Goal: Transaction & Acquisition: Purchase product/service

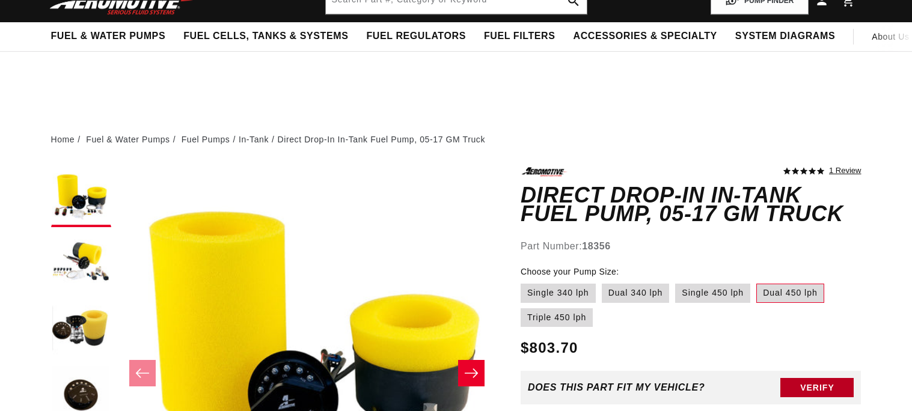
scroll to position [132, 0]
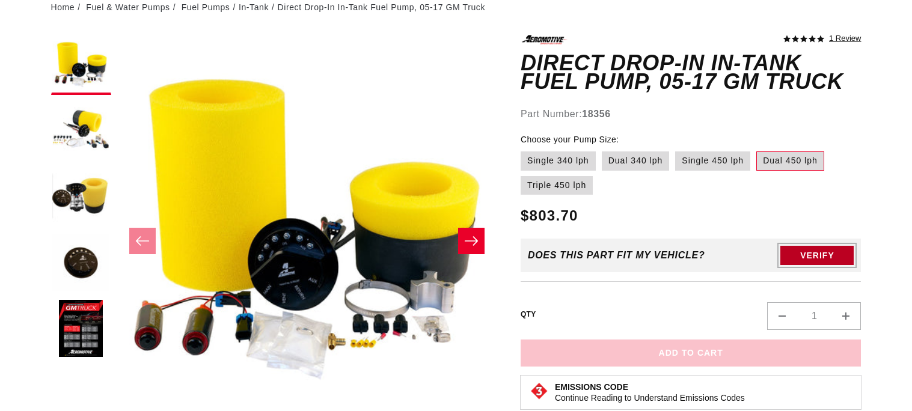
click at [801, 255] on button "Verify" at bounding box center [816, 255] width 73 height 19
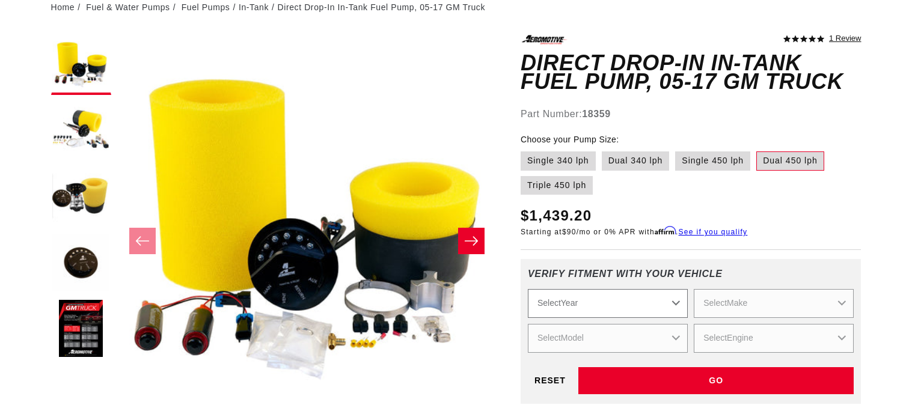
click at [594, 301] on select "Select Year 2023 2022 2021 2020 2019 2018 2017 2016 2015 2014 2013 2012 2011 20…" at bounding box center [608, 303] width 160 height 29
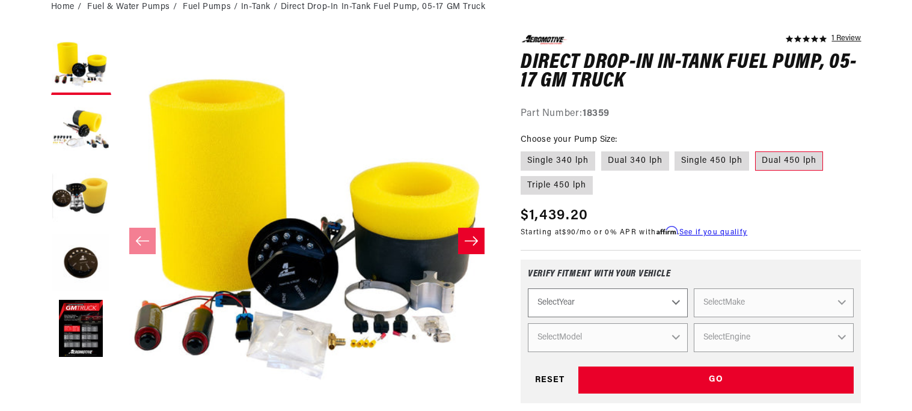
scroll to position [0, 0]
select select "2011"
click at [528, 289] on select "Select Year 2023 2022 2021 2020 2019 2018 2017 2016 2015 2014 2013 2012 2011 20…" at bounding box center [608, 303] width 160 height 29
select select "2011"
click at [723, 302] on select "Select Make Chevrolet Chrysler Ford GMC Subaru" at bounding box center [774, 303] width 160 height 29
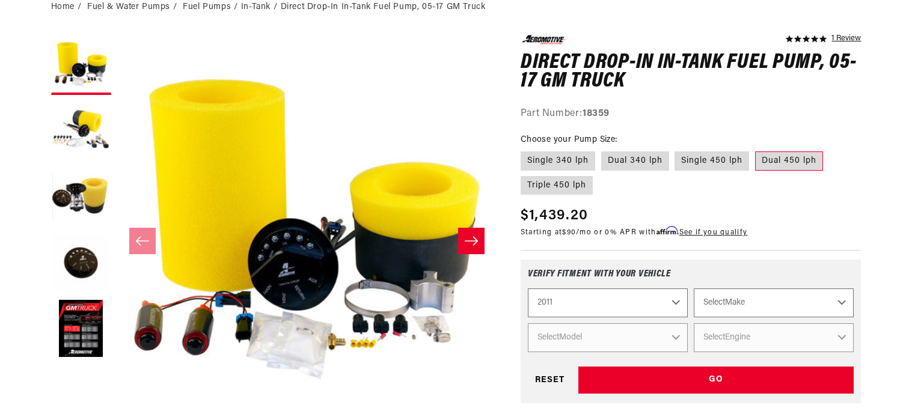
select select "Chevrolet"
click at [694, 289] on select "Select Make Chevrolet Chrysler Ford GMC Subaru" at bounding box center [774, 303] width 160 height 29
select select "Chevrolet"
click at [641, 349] on select "Select Model Camaro Corvette Silverado 1500 Silverado 2500 HD" at bounding box center [608, 337] width 160 height 29
select select "Silverado-1500"
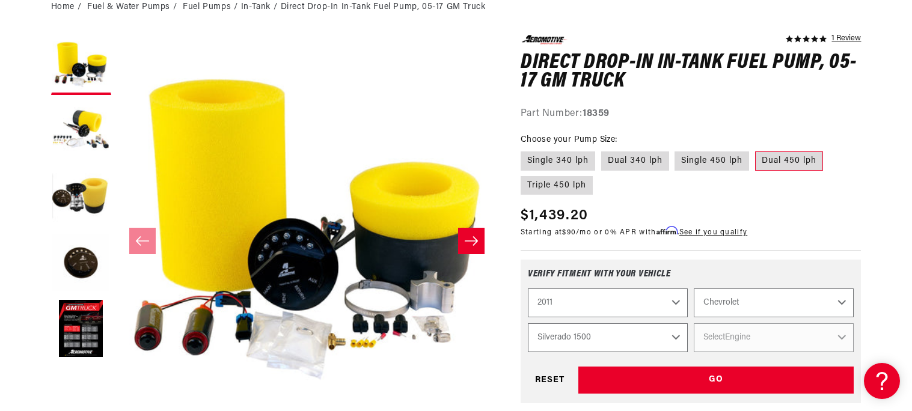
click at [528, 323] on select "Select Model Camaro Corvette Silverado 1500 Silverado 2500 HD" at bounding box center [608, 337] width 160 height 29
select select "Silverado-1500"
click at [710, 338] on select "Select Engine 4.8L 5.3L 6.0L 6.2L" at bounding box center [774, 337] width 160 height 29
select select "5.3L"
click at [694, 323] on select "Select Engine 4.8L 5.3L 6.0L 6.2L" at bounding box center [774, 337] width 160 height 29
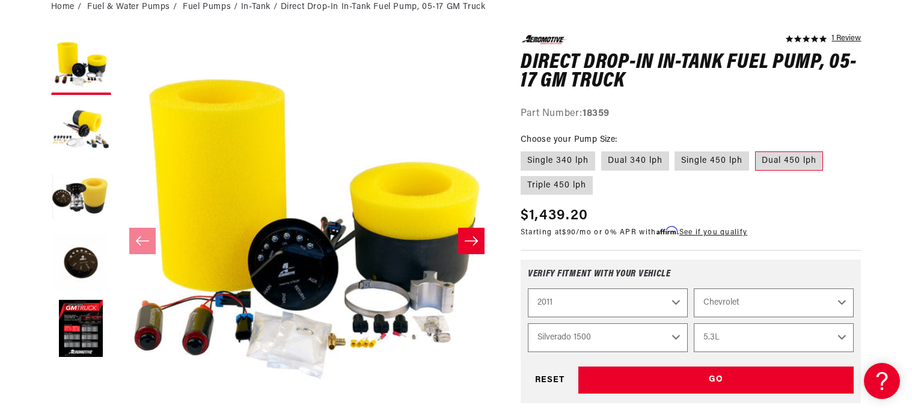
select select "Engine"
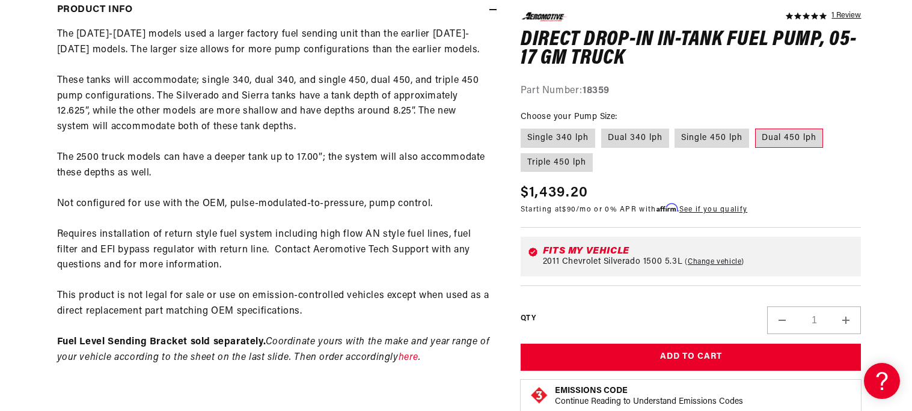
scroll to position [614, 0]
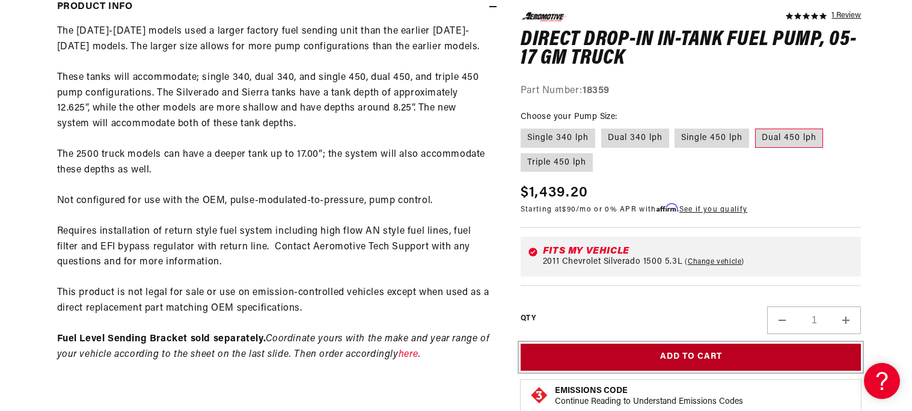
click at [593, 350] on button "Add to Cart" at bounding box center [691, 357] width 341 height 27
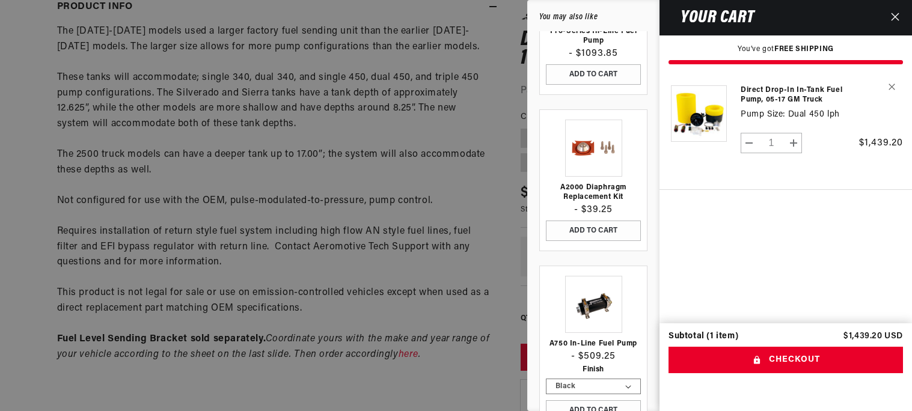
scroll to position [271, 0]
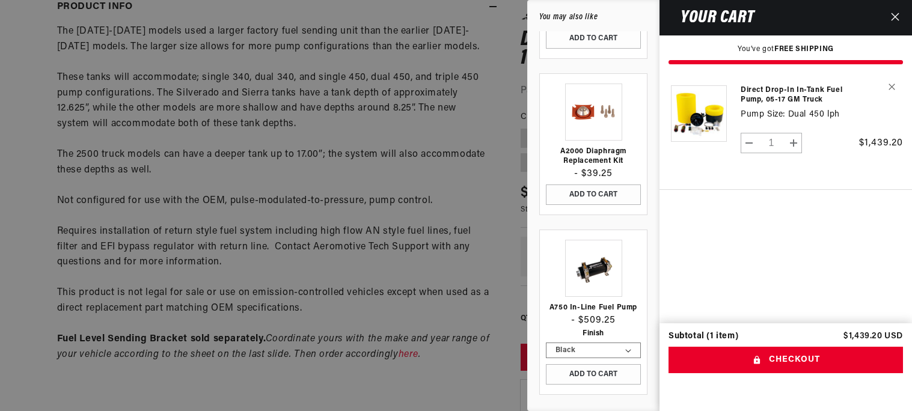
click at [896, 24] on button "Close" at bounding box center [895, 17] width 26 height 35
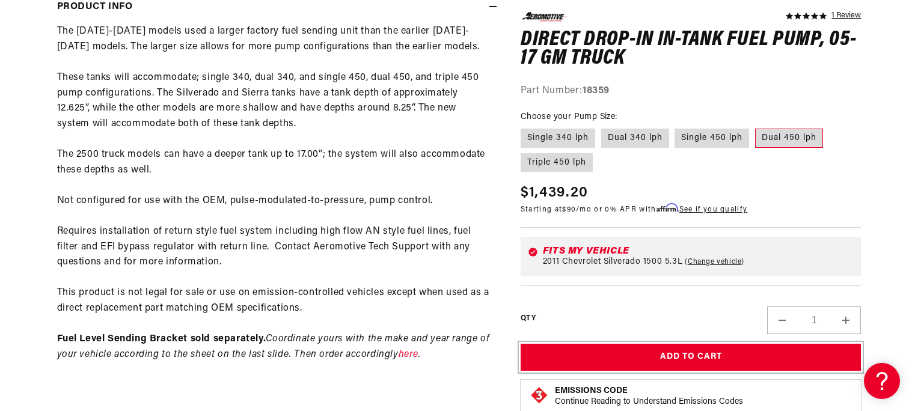
scroll to position [0, 0]
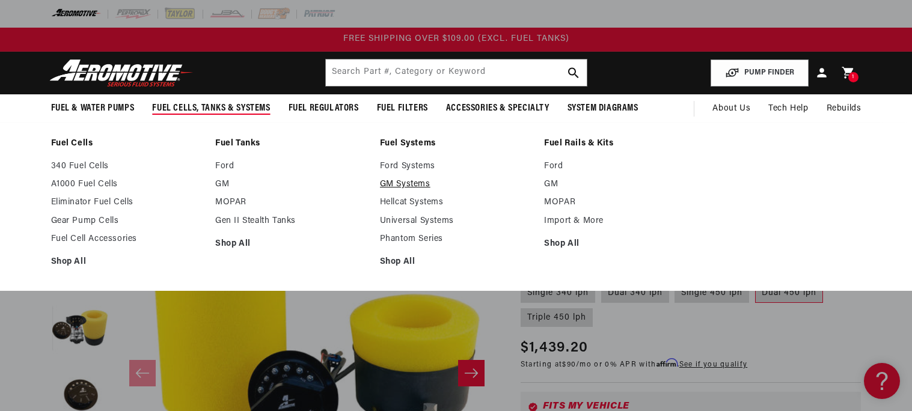
click at [400, 185] on link "GM Systems" at bounding box center [456, 184] width 153 height 11
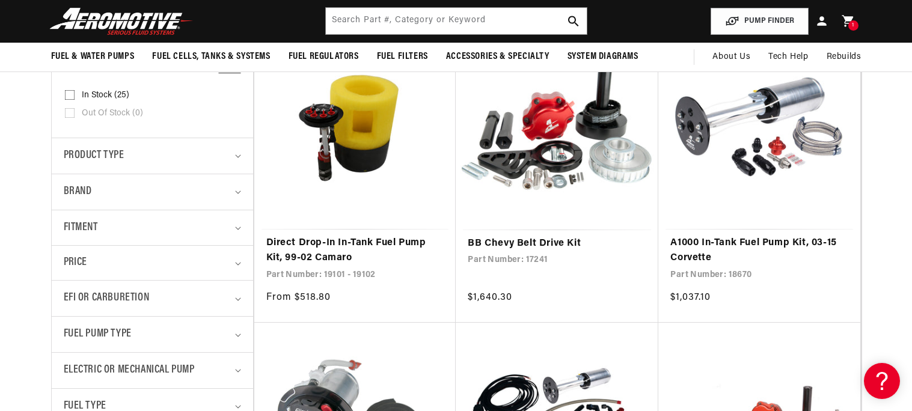
scroll to position [280, 0]
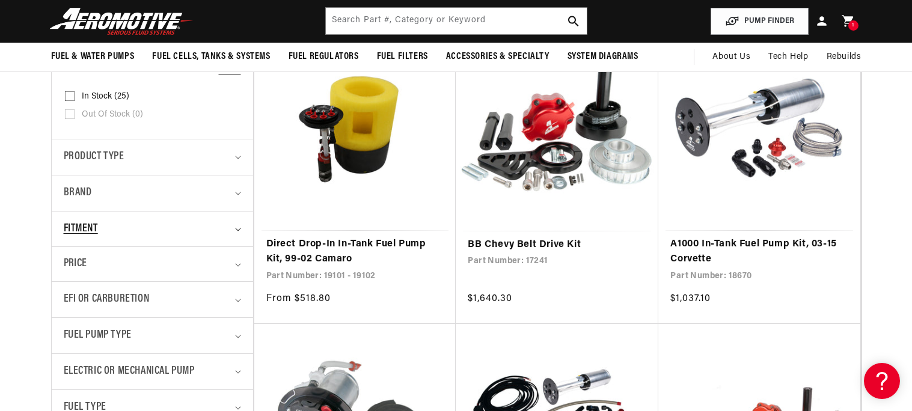
click at [106, 222] on div "Fitment" at bounding box center [147, 229] width 167 height 17
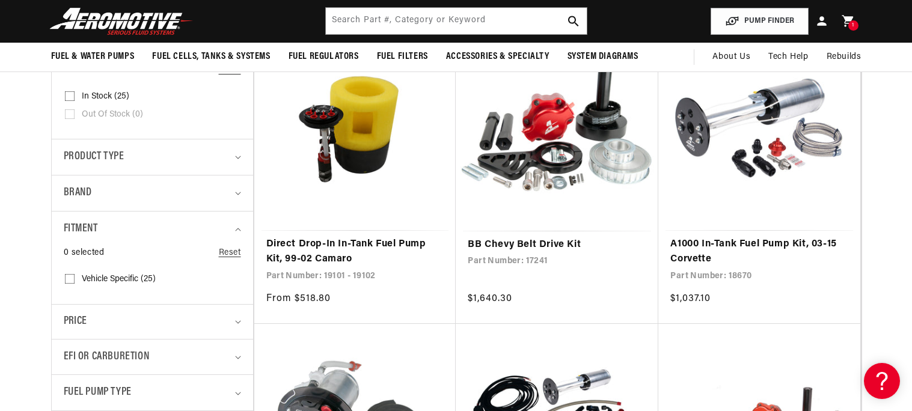
click at [103, 279] on span "Vehicle Specific (25)" at bounding box center [119, 279] width 74 height 11
click at [75, 279] on input "Vehicle Specific (25) Vehicle Specific (25 products)" at bounding box center [70, 282] width 10 height 10
checkbox input "true"
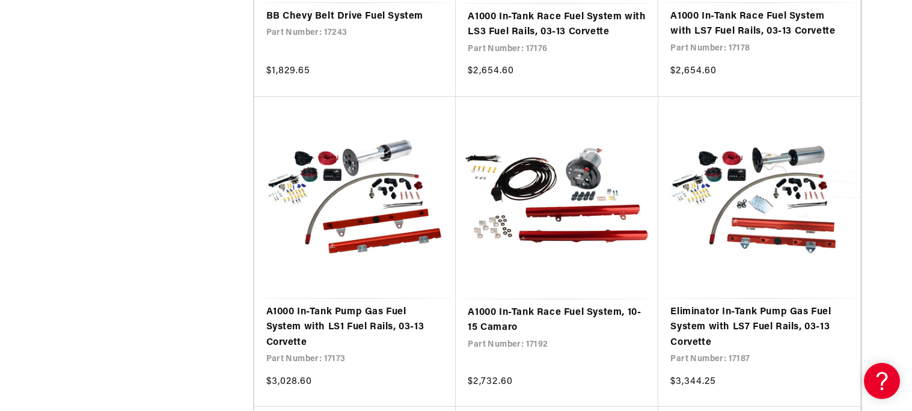
scroll to position [1724, 0]
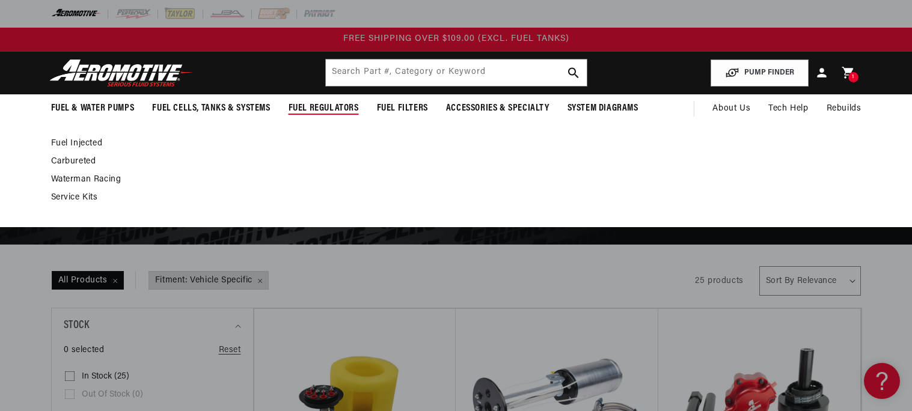
click at [87, 145] on link "Fuel Injected" at bounding box center [450, 143] width 798 height 11
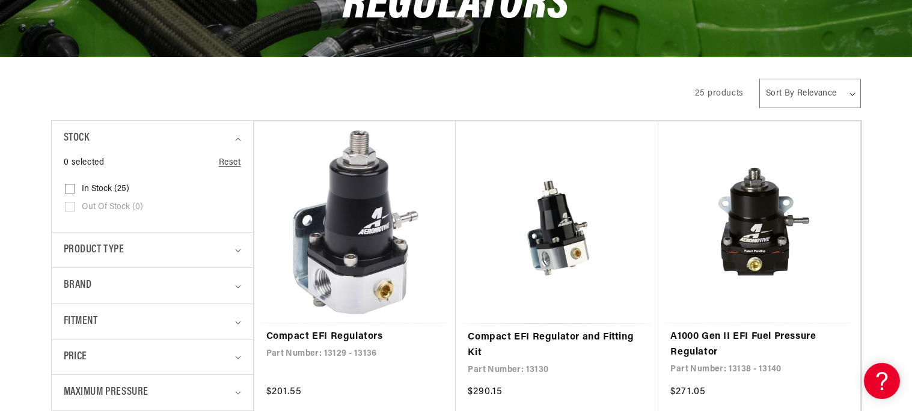
scroll to position [260, 0]
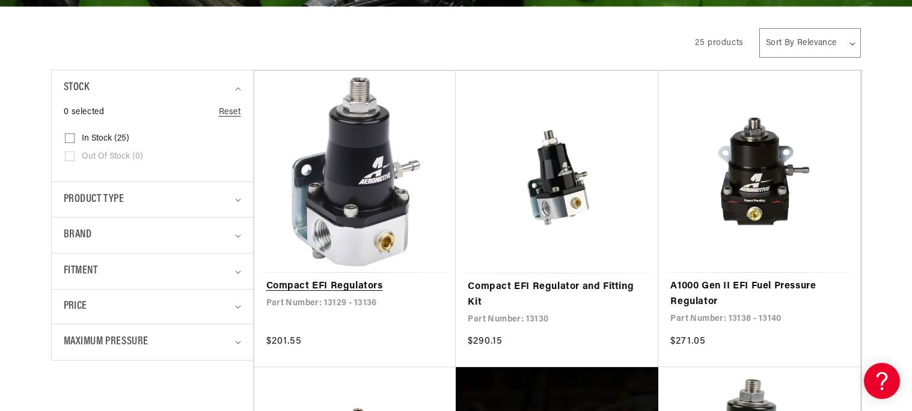
click at [382, 279] on link "Compact EFI Regulators" at bounding box center [355, 287] width 178 height 16
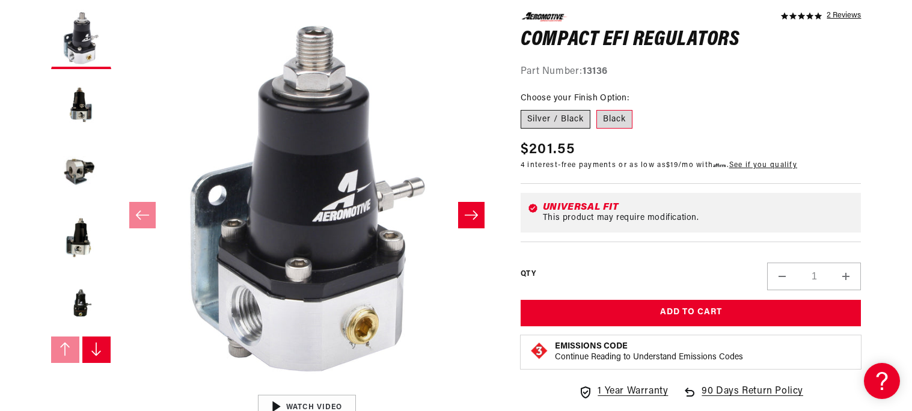
click at [549, 118] on label "Silver / Black" at bounding box center [556, 118] width 70 height 19
click at [524, 108] on input "Silver / Black" at bounding box center [524, 107] width 1 height 1
radio input "true"
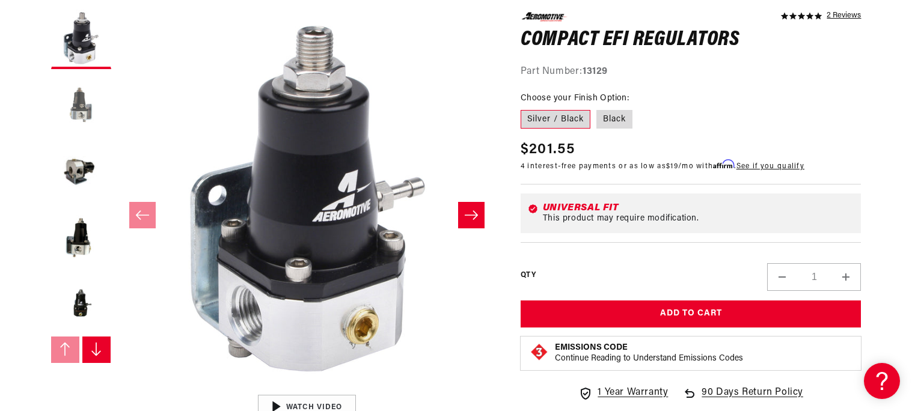
click at [91, 106] on button "Load image 2 in gallery view" at bounding box center [81, 105] width 60 height 60
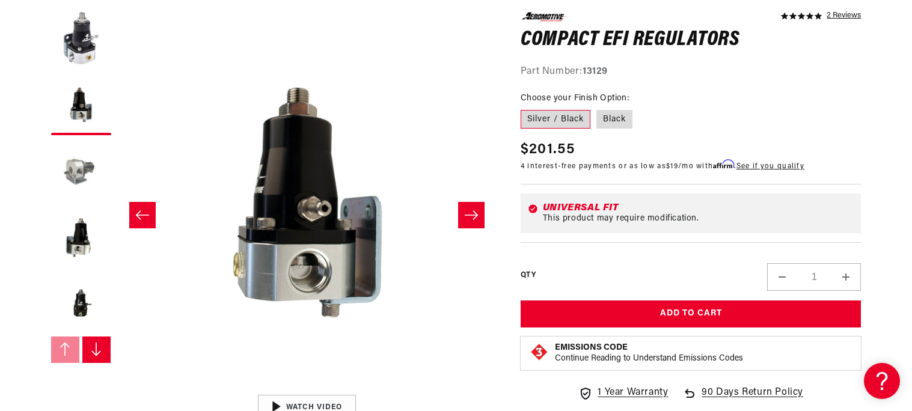
click at [86, 166] on button "Load image 3 in gallery view" at bounding box center [81, 171] width 60 height 60
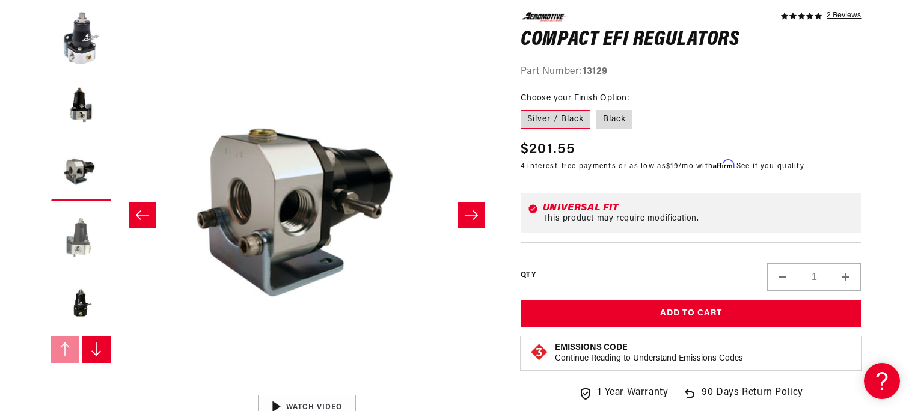
click at [75, 236] on button "Load image 4 in gallery view" at bounding box center [81, 237] width 60 height 60
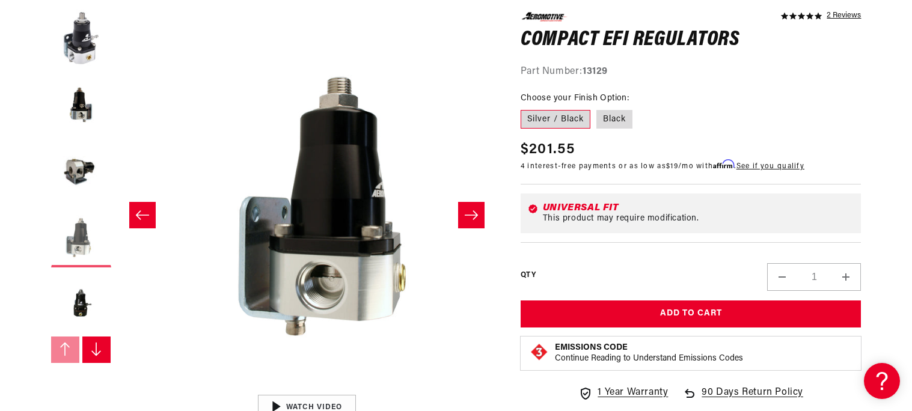
scroll to position [0, 1139]
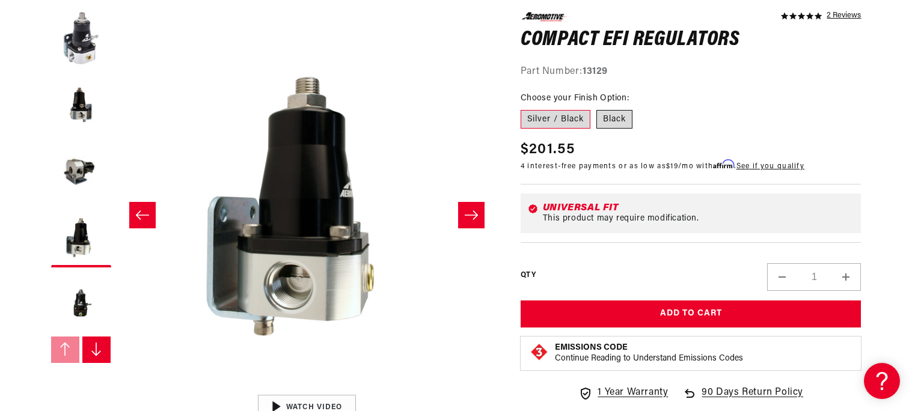
click at [611, 121] on label "Black" at bounding box center [614, 118] width 36 height 19
click at [597, 108] on input "Black" at bounding box center [596, 107] width 1 height 1
radio input "true"
click at [549, 116] on label "Silver / Black" at bounding box center [556, 118] width 70 height 19
click at [524, 108] on input "Silver / Black" at bounding box center [524, 107] width 1 height 1
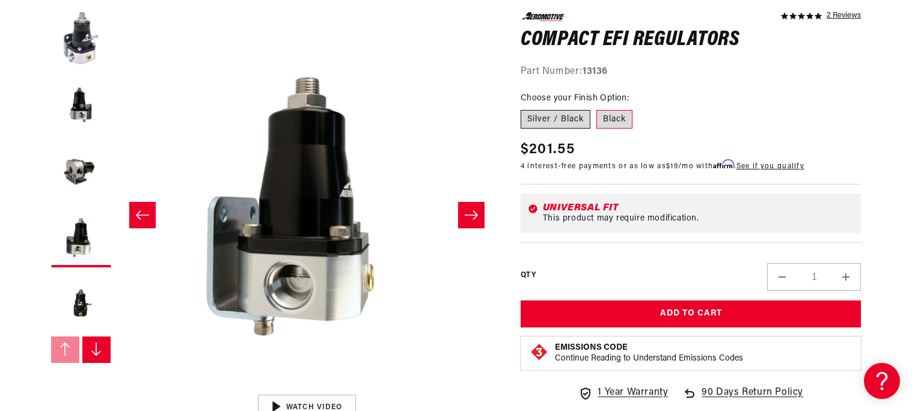
radio input "true"
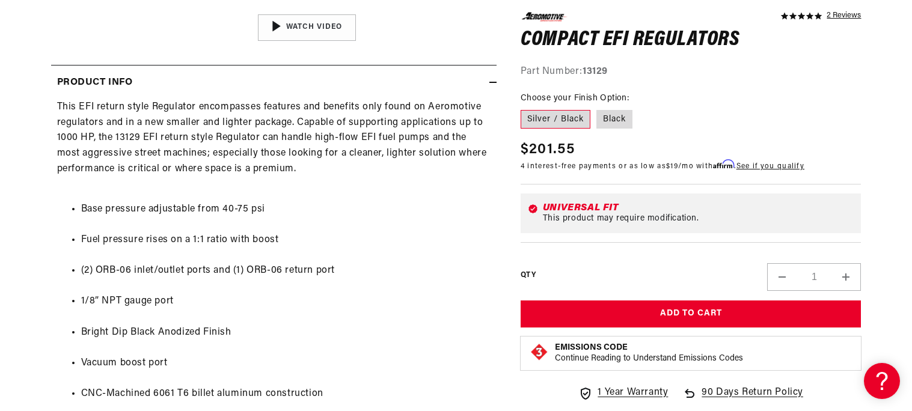
scroll to position [31, 0]
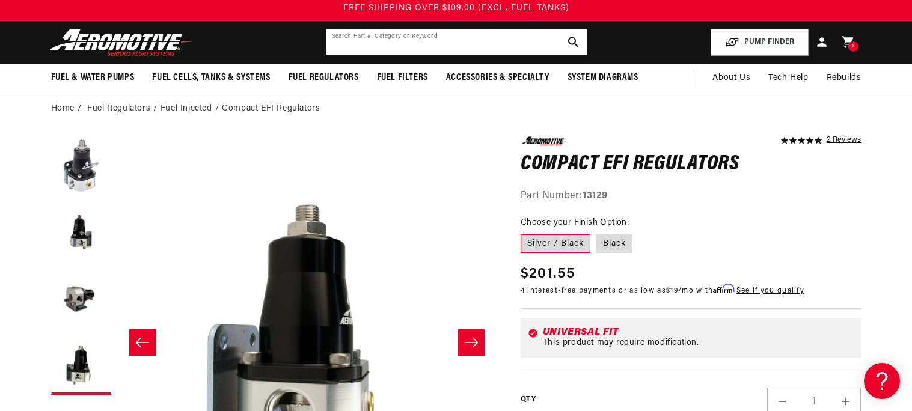
click at [492, 46] on input "text" at bounding box center [456, 42] width 261 height 26
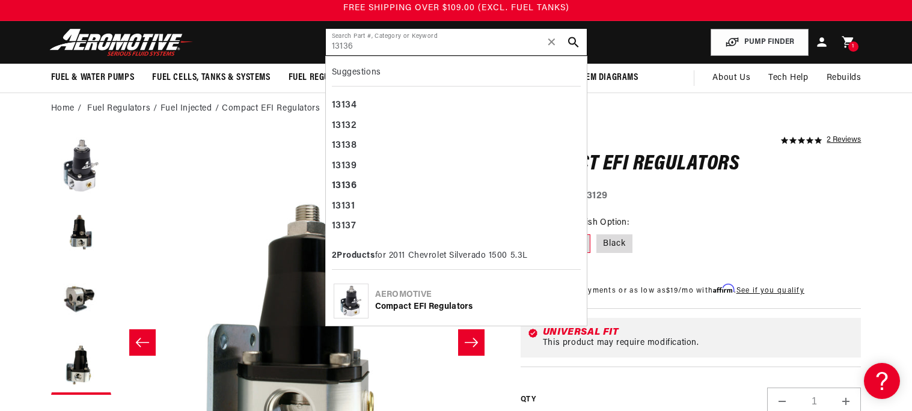
type input "13136"
click at [572, 44] on icon "search button" at bounding box center [573, 42] width 11 height 11
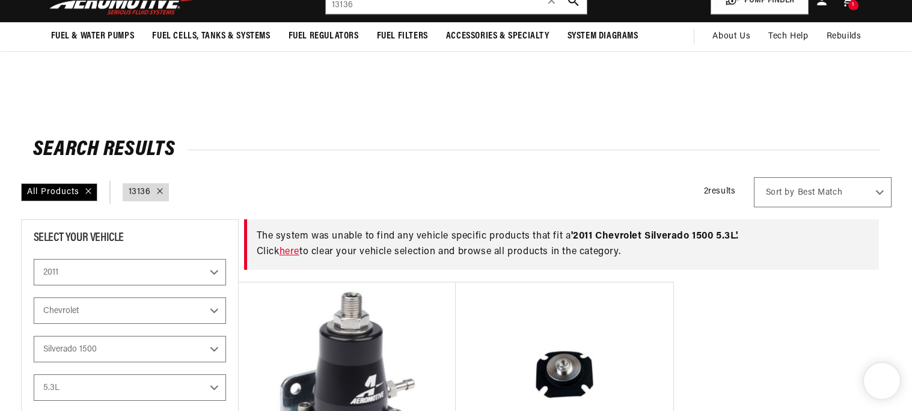
select select "2011"
select select "Silverado-1500"
select select "5.3L"
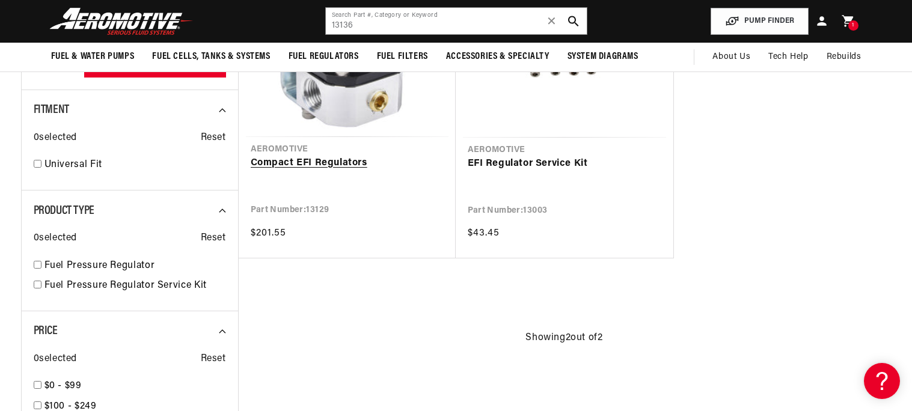
scroll to position [359, 0]
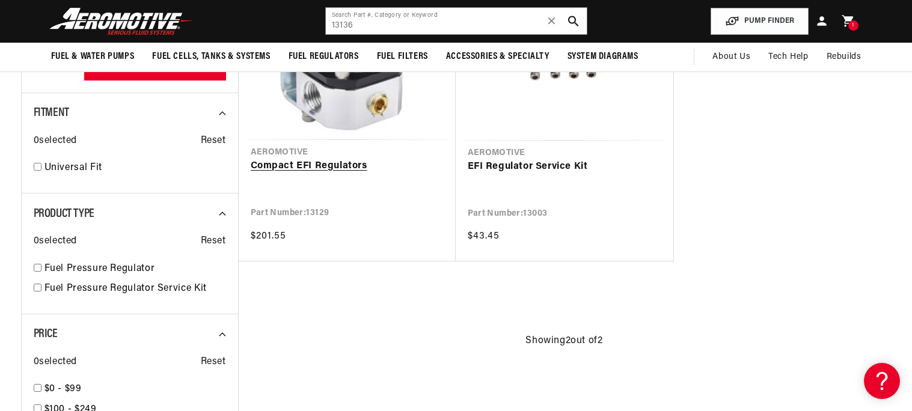
click at [398, 159] on link "Compact EFI Regulators" at bounding box center [347, 167] width 193 height 16
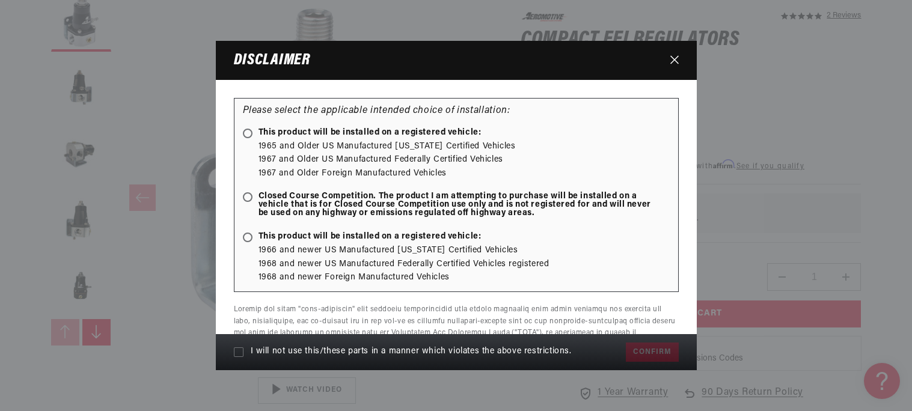
click at [311, 153] on li "1965 and Older US Manufactured [US_STATE] Certified Vehicles" at bounding box center [464, 146] width 411 height 13
click at [254, 130] on span "This product will be installed on a registered vehicle:" at bounding box center [362, 133] width 239 height 8
click at [254, 130] on input "This product will be installed on a registered vehicle:" at bounding box center [250, 134] width 8 height 8
radio input "true"
click at [254, 194] on span "Closed Course Competition. The product I am attempting to purchase will be inst…" at bounding box center [450, 204] width 415 height 25
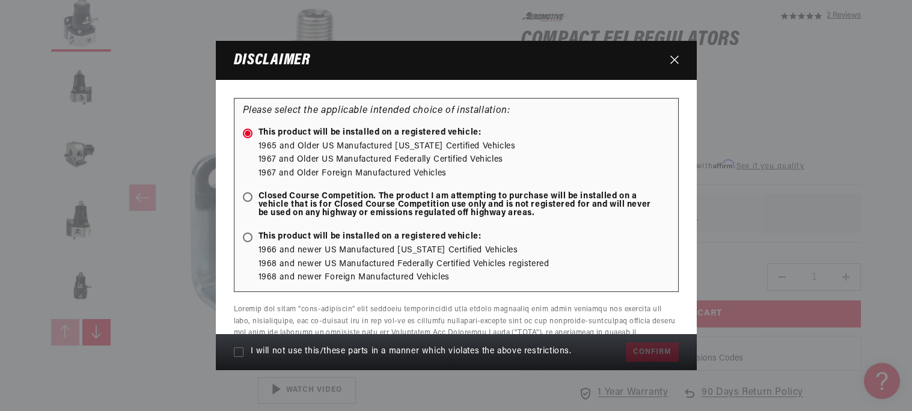
click at [254, 194] on input "Closed Course Competition. The product I am attempting to purchase will be inst…" at bounding box center [250, 198] width 8 height 8
radio input "true"
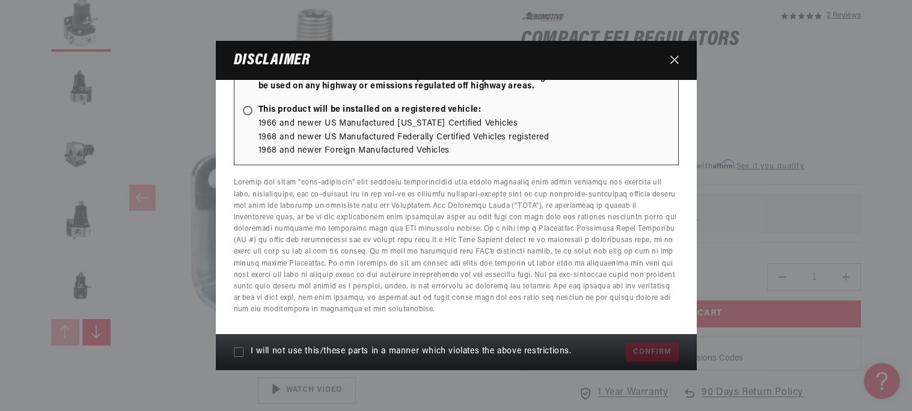
click at [378, 344] on label "I will not use this/these parts in a manner which violates the above restrictio…" at bounding box center [427, 352] width 387 height 22
click at [243, 347] on input "I will not use this/these parts in a manner which violates the above restrictio…" at bounding box center [239, 352] width 10 height 10
checkbox input "true"
click at [628, 350] on button "Confirm" at bounding box center [652, 352] width 52 height 19
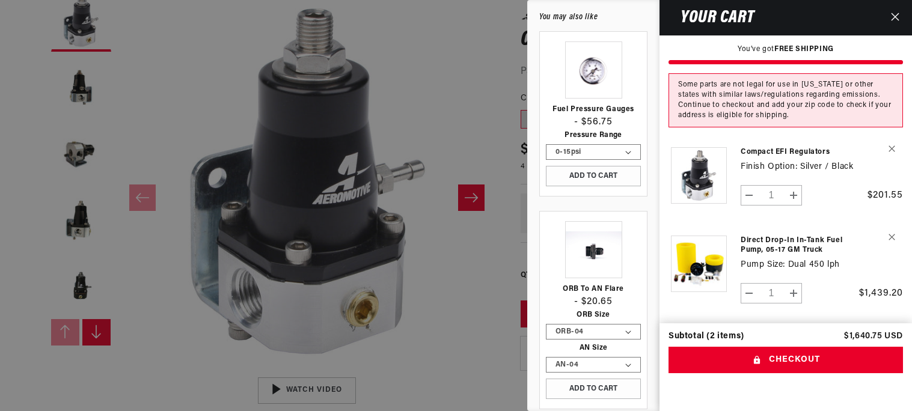
click at [901, 13] on button "Close" at bounding box center [895, 17] width 26 height 35
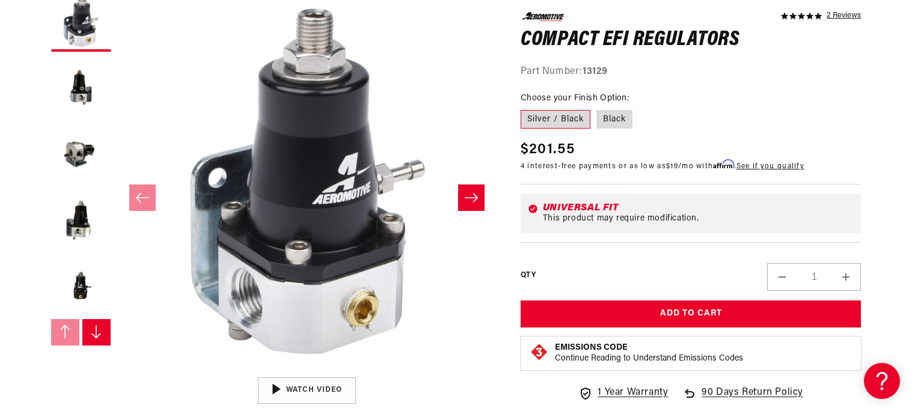
scroll to position [0, 0]
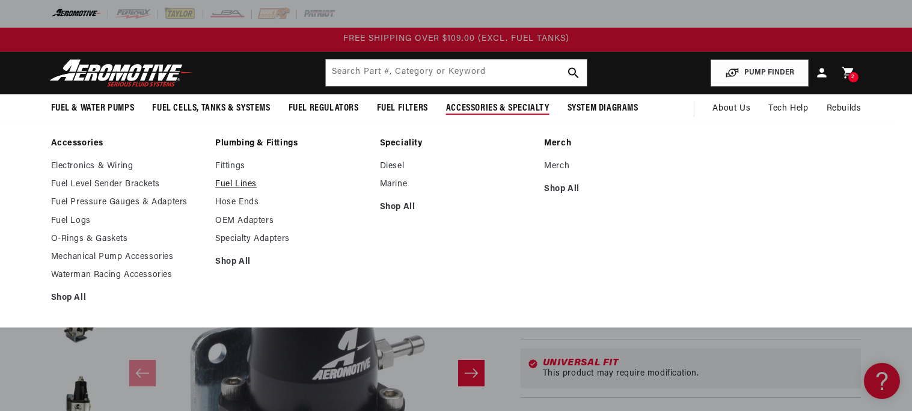
click at [234, 186] on link "Fuel Lines" at bounding box center [291, 184] width 153 height 11
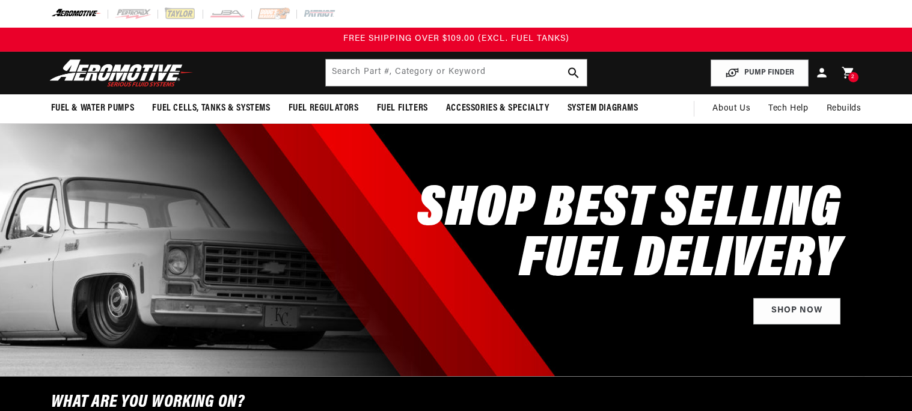
select select "2011"
select select "Silverado-1500"
select select "5.3L"
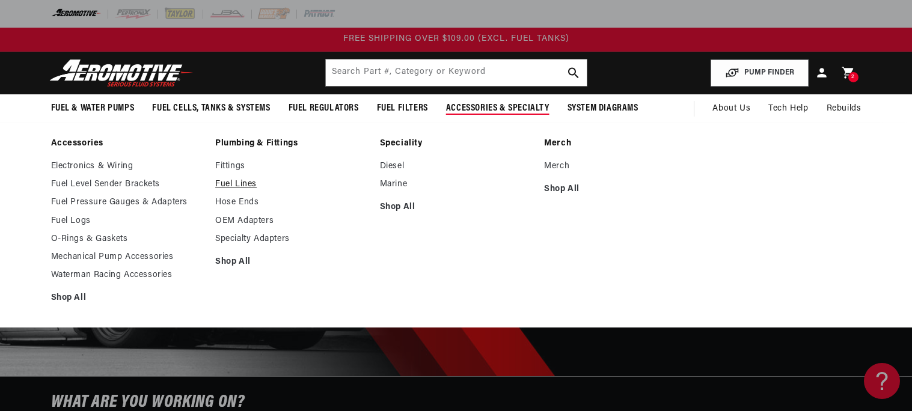
click at [237, 183] on link "Fuel Lines" at bounding box center [291, 184] width 153 height 11
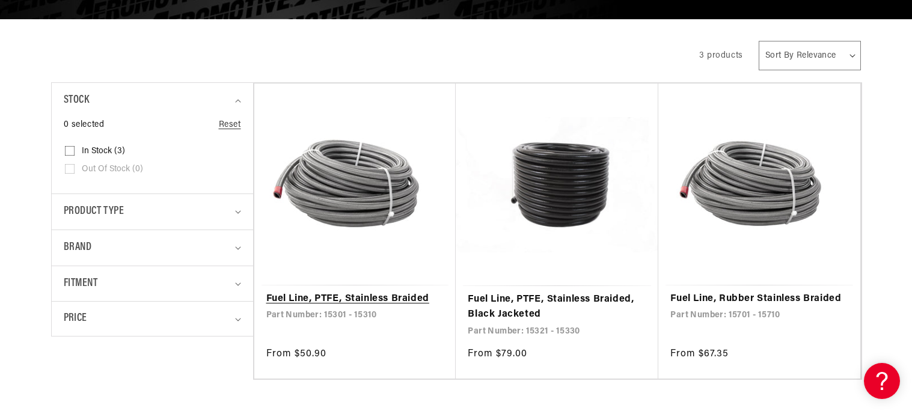
scroll to position [236, 0]
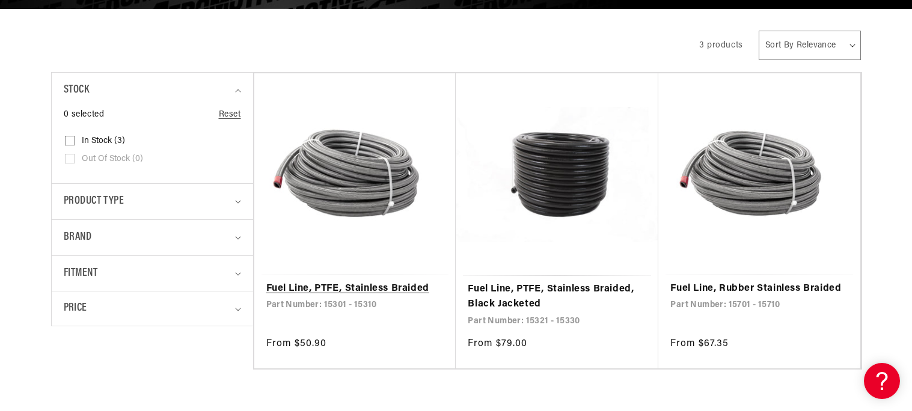
click at [367, 281] on link "Fuel Line, PTFE, Stainless Braided" at bounding box center [355, 289] width 178 height 16
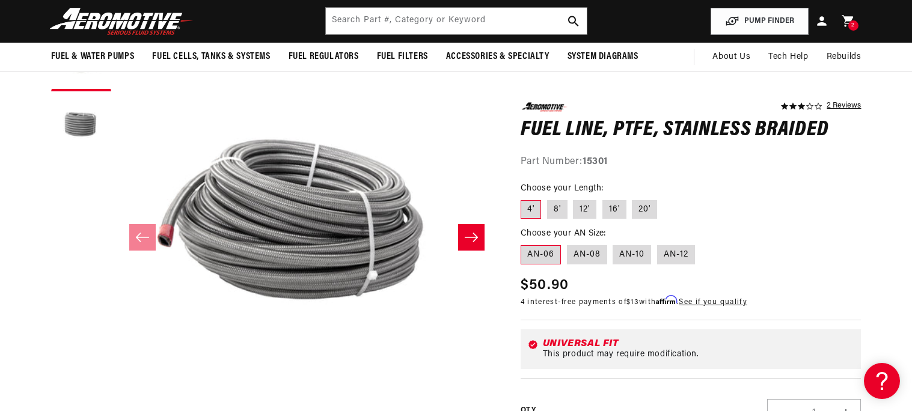
scroll to position [135, 0]
click at [593, 251] on label "AN-08" at bounding box center [587, 254] width 40 height 19
click at [568, 243] on input "AN-08" at bounding box center [567, 243] width 1 height 1
radio input "true"
click at [590, 211] on label "12'" at bounding box center [584, 209] width 23 height 19
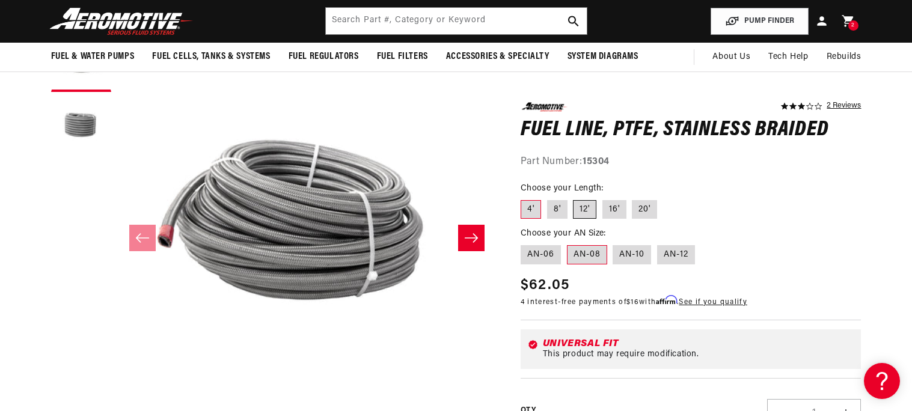
click at [574, 198] on input "12'" at bounding box center [574, 197] width 1 height 1
radio input "true"
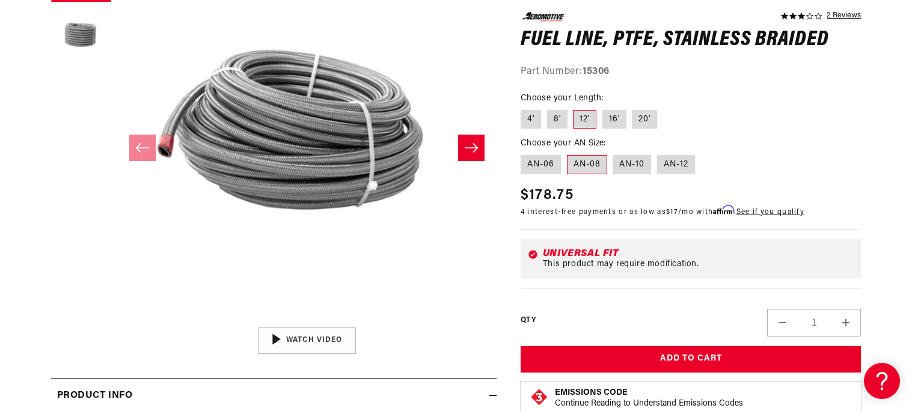
scroll to position [236, 0]
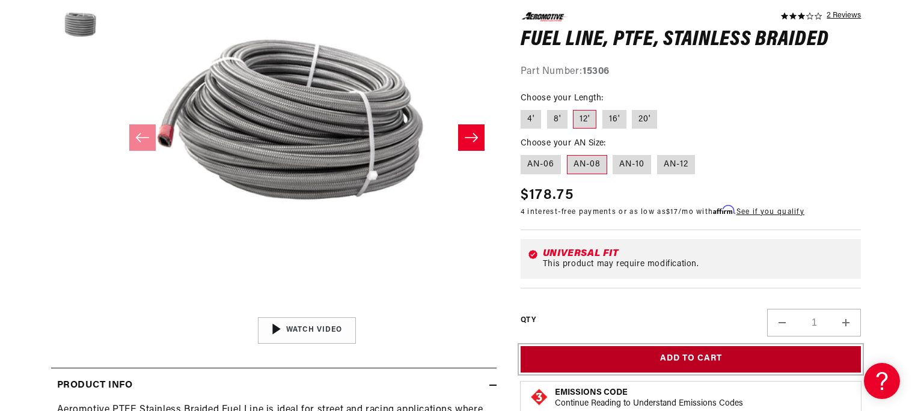
click at [631, 358] on button "Add to Cart" at bounding box center [691, 359] width 341 height 27
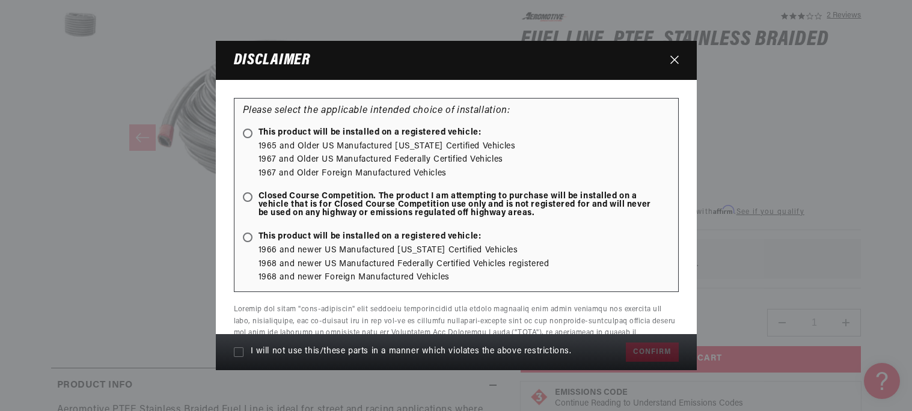
click at [521, 347] on span "I will not use this/these parts in a manner which violates the above restrictio…" at bounding box center [411, 352] width 321 height 10
click at [243, 347] on input "I will not use this/these parts in a manner which violates the above restrictio…" at bounding box center [239, 352] width 10 height 10
checkbox input "true"
click at [381, 199] on span "Closed Course Competition. The product I am attempting to purchase will be inst…" at bounding box center [450, 204] width 415 height 25
click at [254, 199] on input "Closed Course Competition. The product I am attempting to purchase will be inst…" at bounding box center [250, 198] width 8 height 8
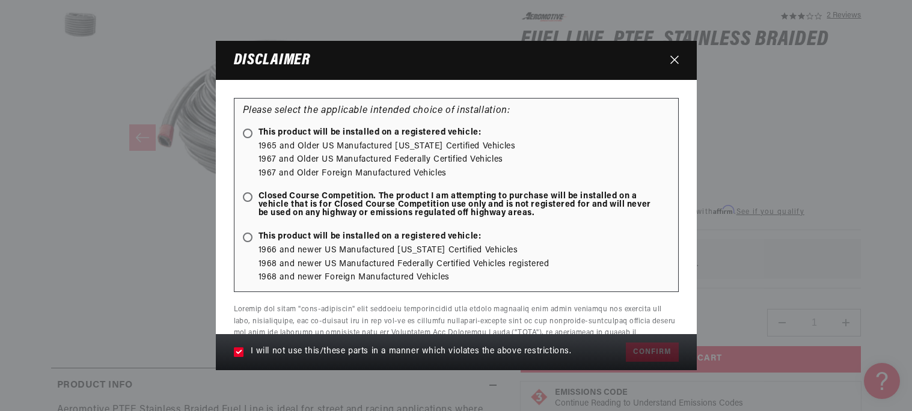
radio input "true"
click at [667, 349] on button "Confirm" at bounding box center [652, 352] width 52 height 19
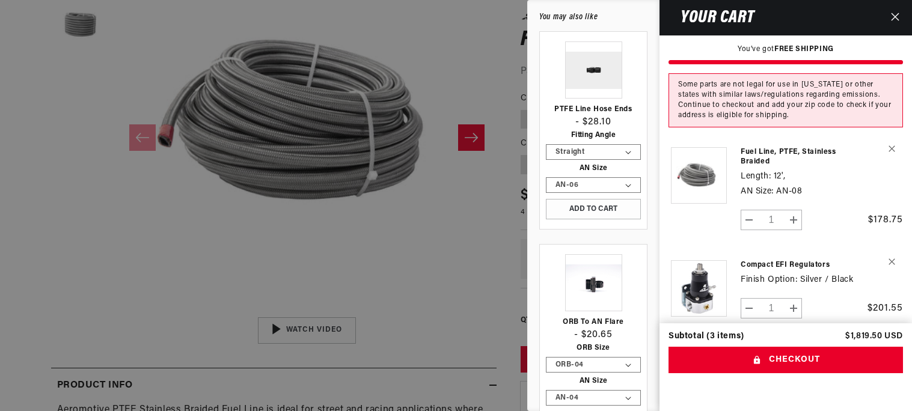
click at [896, 16] on icon "Close" at bounding box center [895, 17] width 8 height 8
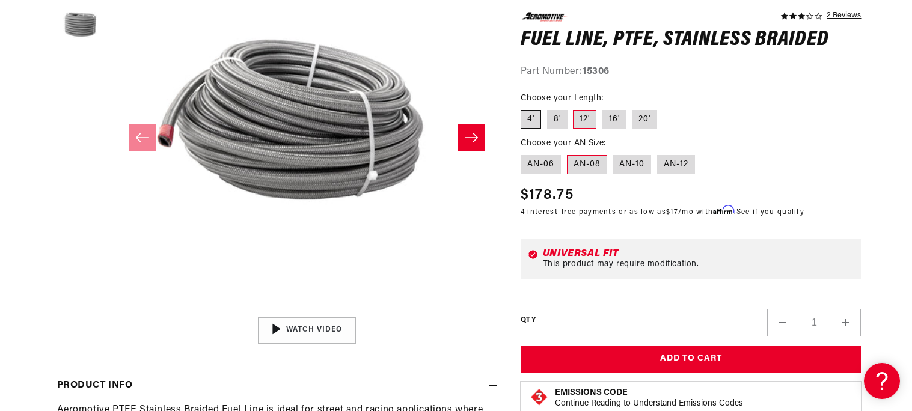
click at [528, 114] on label "4'" at bounding box center [531, 118] width 20 height 19
click at [524, 108] on input "4'" at bounding box center [524, 107] width 1 height 1
radio input "true"
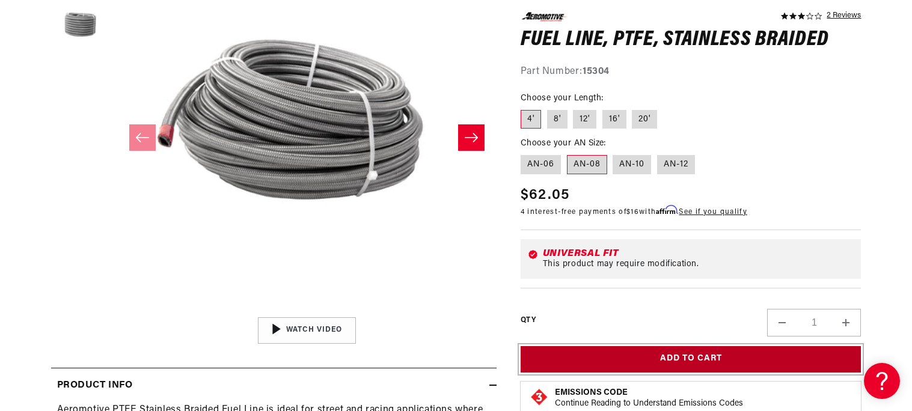
click at [670, 356] on button "Add to Cart" at bounding box center [691, 359] width 341 height 27
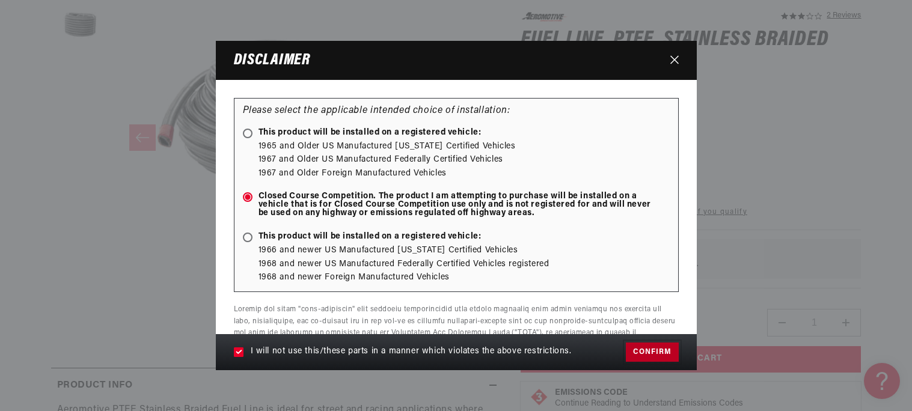
click at [643, 344] on button "Confirm" at bounding box center [652, 352] width 52 height 19
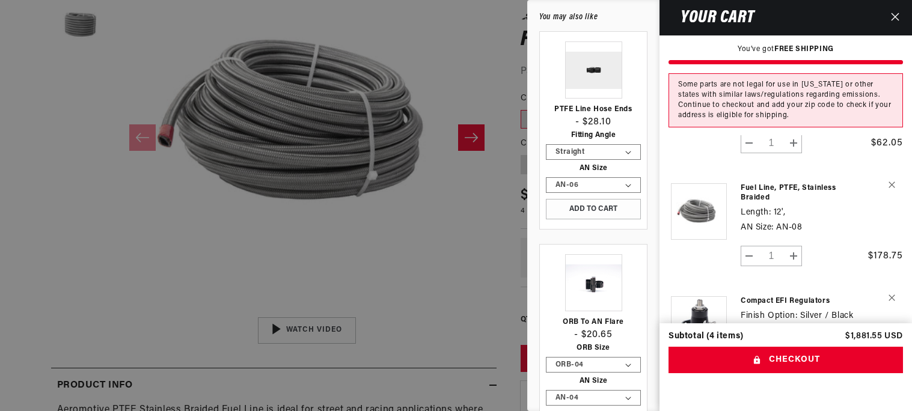
scroll to position [79, 0]
click at [893, 21] on button "Close" at bounding box center [895, 17] width 26 height 35
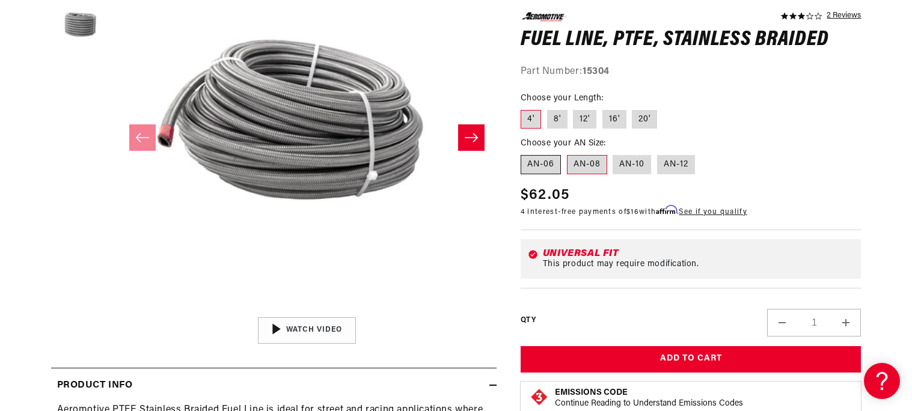
click at [545, 170] on label "AN-06" at bounding box center [541, 164] width 40 height 19
click at [524, 153] on input "AN-06" at bounding box center [524, 153] width 1 height 1
radio input "true"
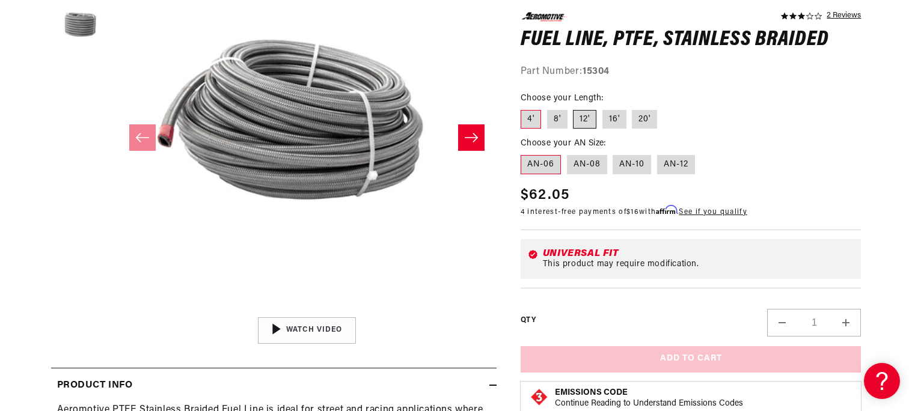
click at [579, 126] on label "12'" at bounding box center [584, 118] width 23 height 19
click at [574, 108] on input "12'" at bounding box center [574, 107] width 1 height 1
radio input "true"
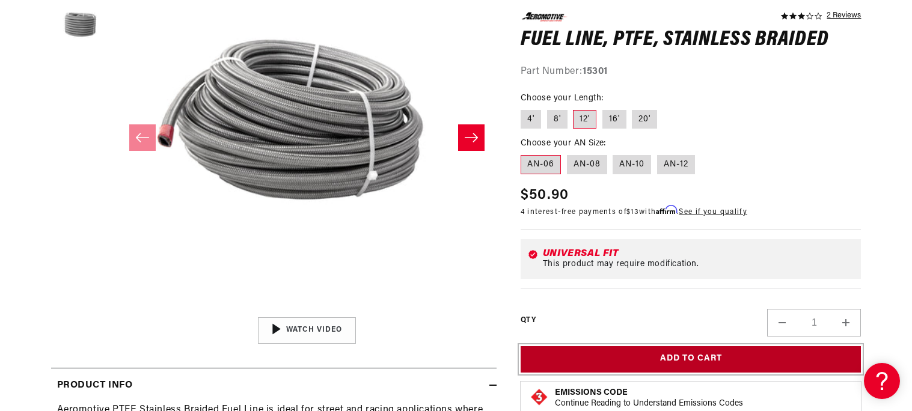
click at [646, 362] on button "Add to Cart" at bounding box center [691, 359] width 341 height 27
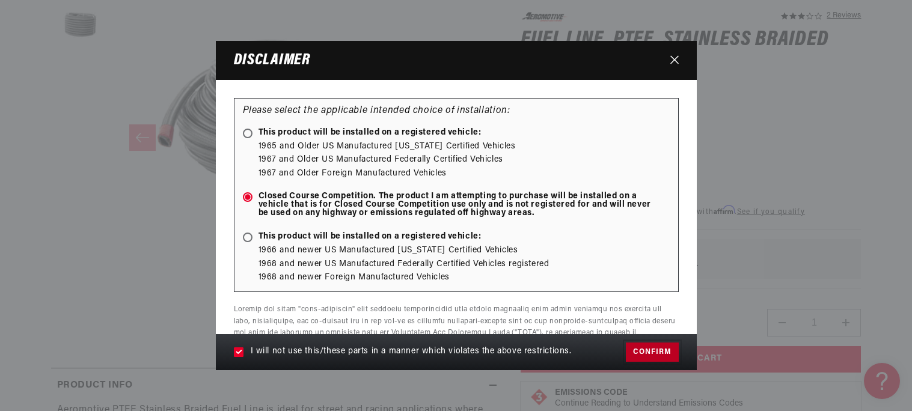
click at [650, 357] on button "Confirm" at bounding box center [652, 352] width 52 height 19
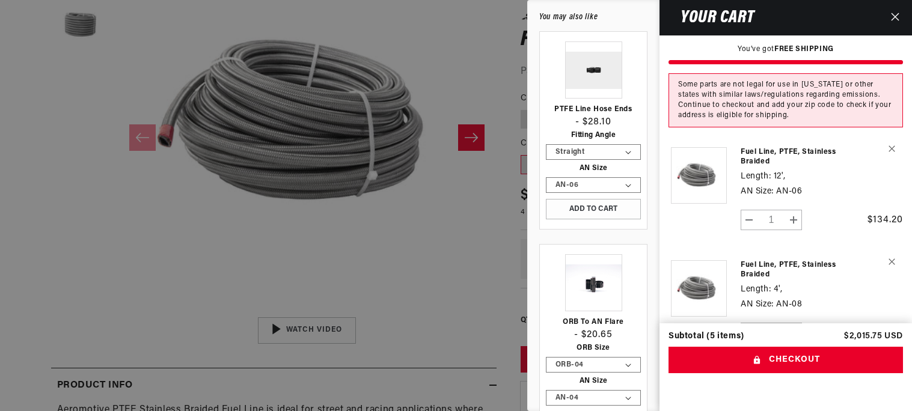
click at [892, 4] on button "Close" at bounding box center [895, 17] width 26 height 35
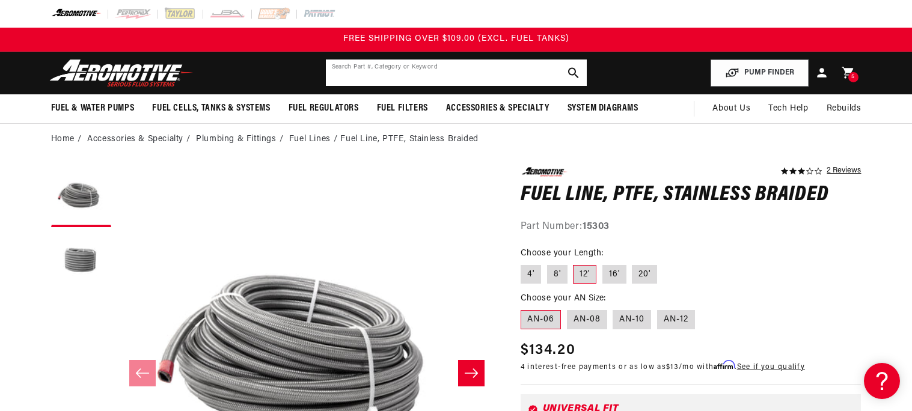
click at [452, 76] on input "text" at bounding box center [456, 73] width 261 height 26
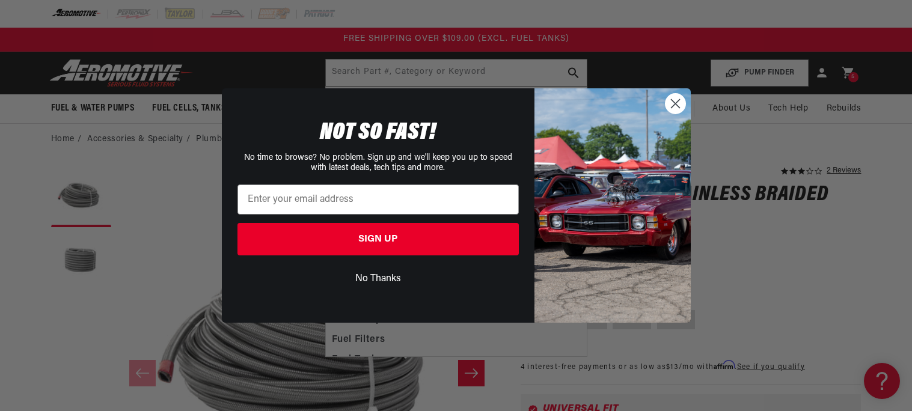
click at [675, 113] on circle "Close dialog" at bounding box center [675, 104] width 20 height 20
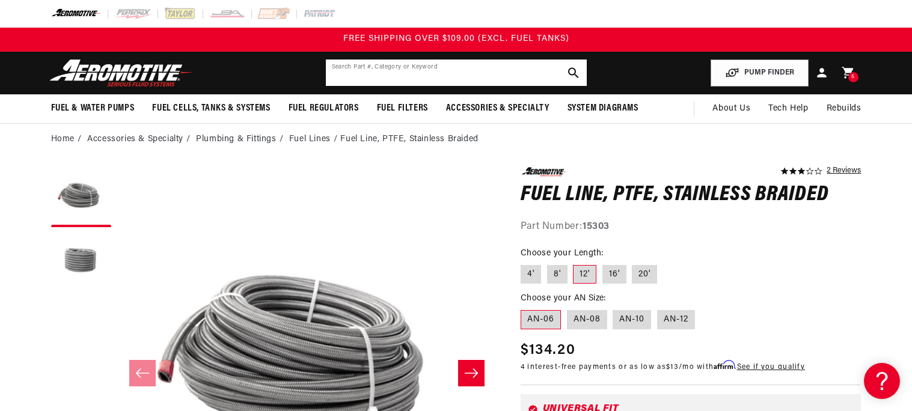
click at [391, 77] on input "text" at bounding box center [456, 73] width 261 height 26
type input "100 micron fuel filter"
click at [382, 81] on input "100 micron fuel filter" at bounding box center [456, 73] width 261 height 26
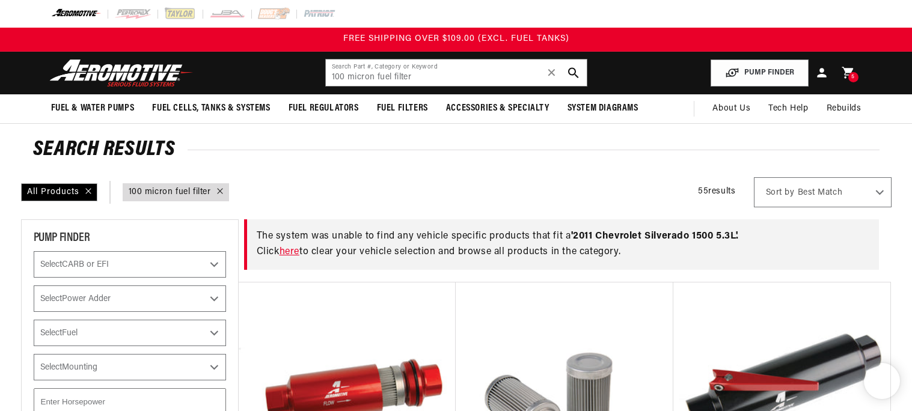
select select "2011"
select select "Silverado-1500"
select select "5.3L"
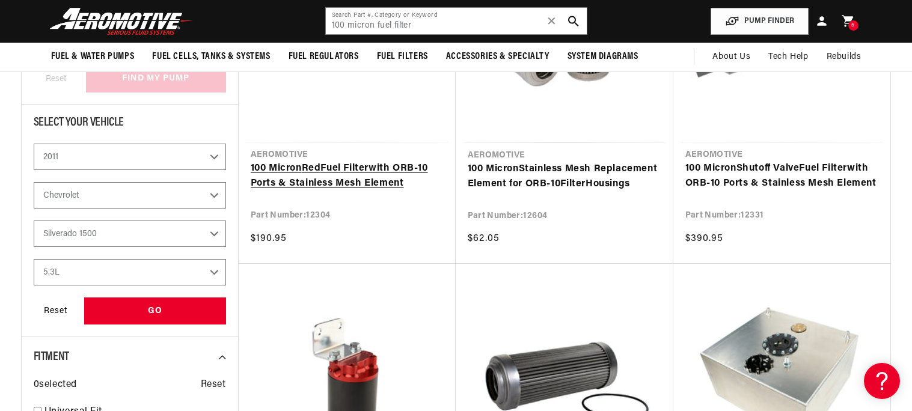
scroll to position [260, 0]
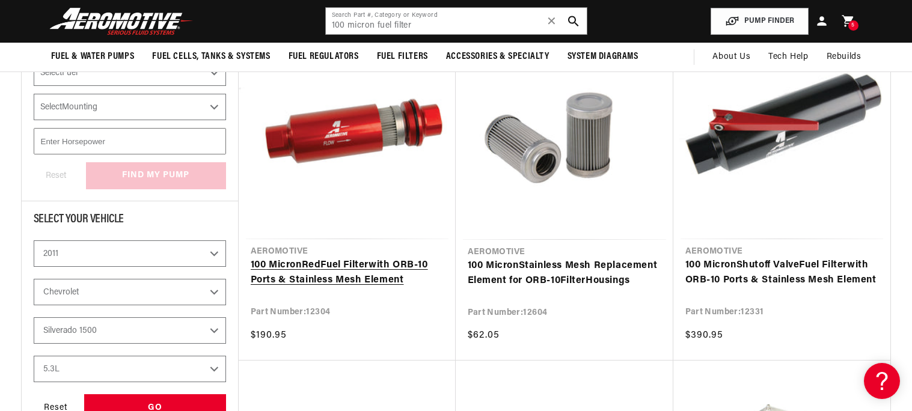
click at [360, 258] on link "100 Micron Red Fuel Filter with ORB-10 Ports & Stainless Mesh Element" at bounding box center [347, 273] width 193 height 31
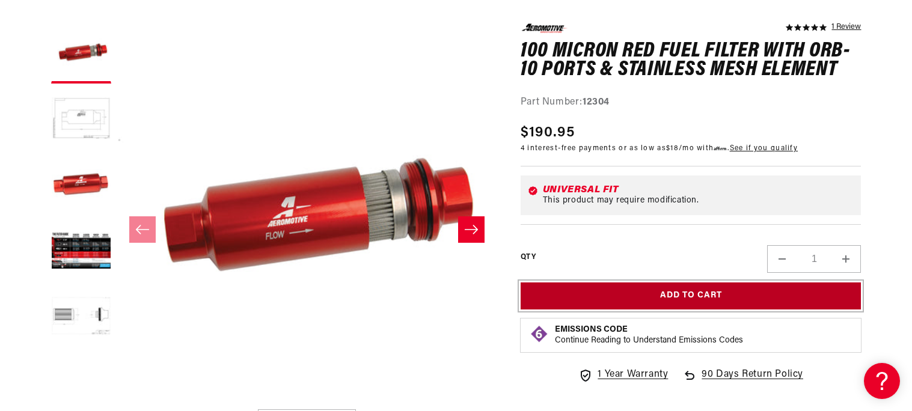
click at [551, 289] on button "Add to Cart" at bounding box center [691, 296] width 341 height 27
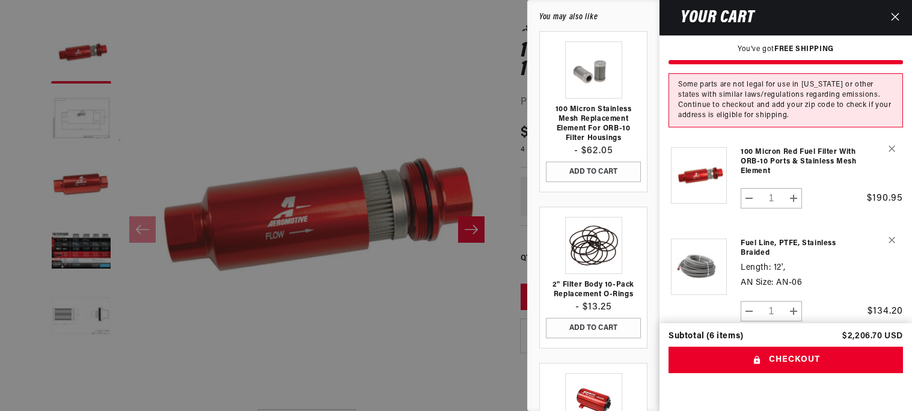
click at [903, 11] on button "Close" at bounding box center [895, 17] width 26 height 35
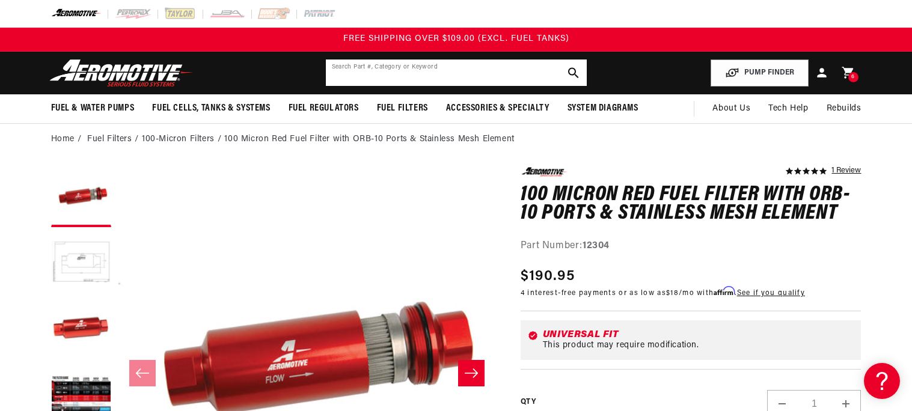
click at [399, 78] on input "text" at bounding box center [456, 73] width 261 height 26
type input "d"
type input "fuel pressure gauge"
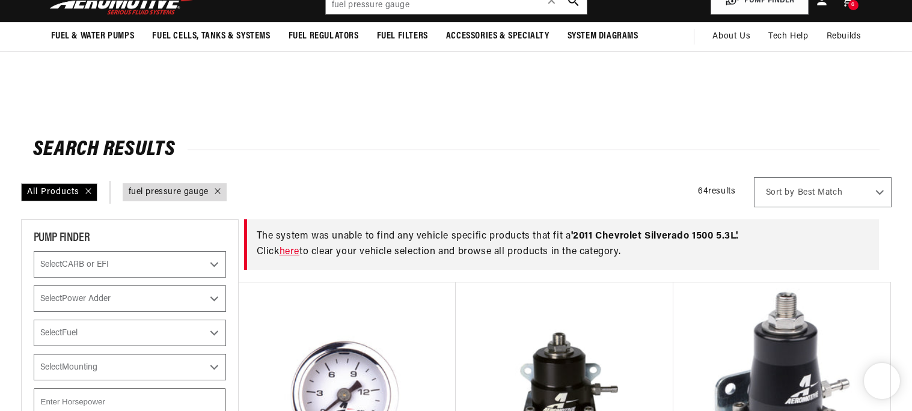
select select "2011"
select select "Silverado-1500"
select select "5.3L"
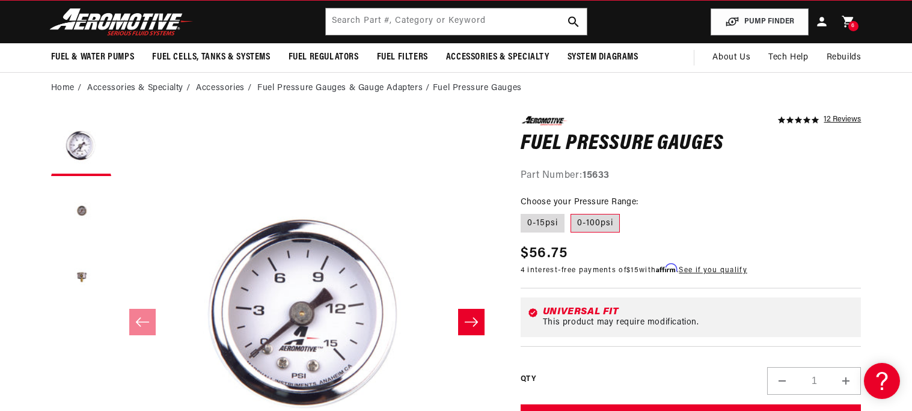
click at [606, 226] on label "0-100psi" at bounding box center [595, 223] width 49 height 19
click at [571, 212] on input "0-100psi" at bounding box center [571, 212] width 1 height 1
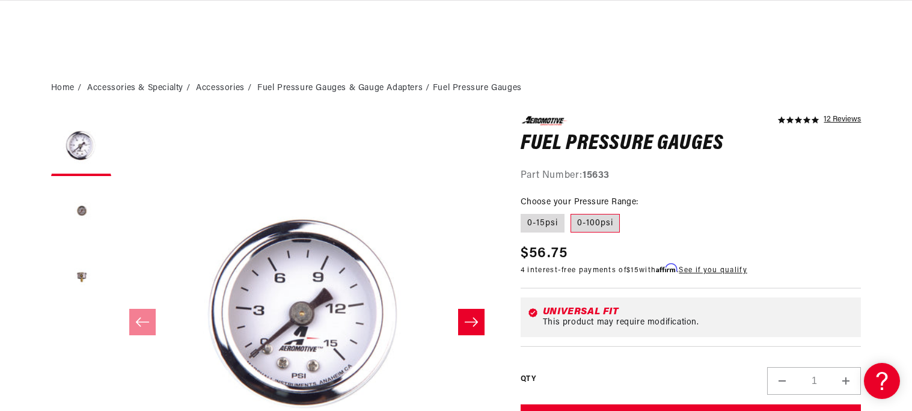
scroll to position [224, 0]
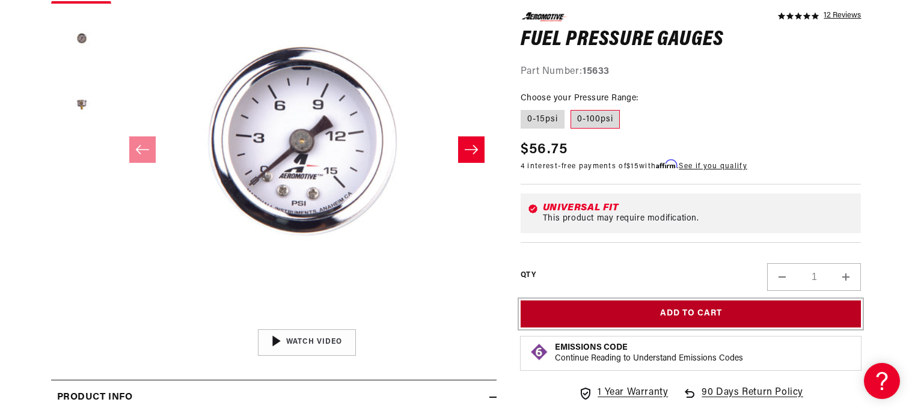
click at [602, 320] on button "Add to Cart" at bounding box center [691, 314] width 341 height 27
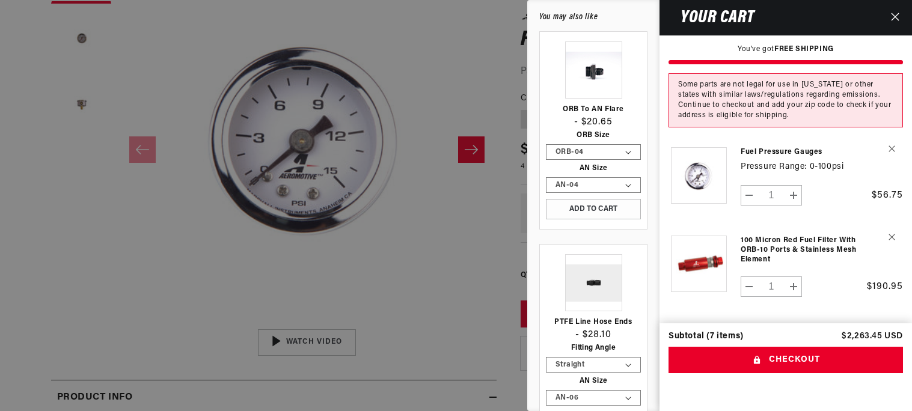
click at [890, 22] on button "Close" at bounding box center [895, 17] width 26 height 35
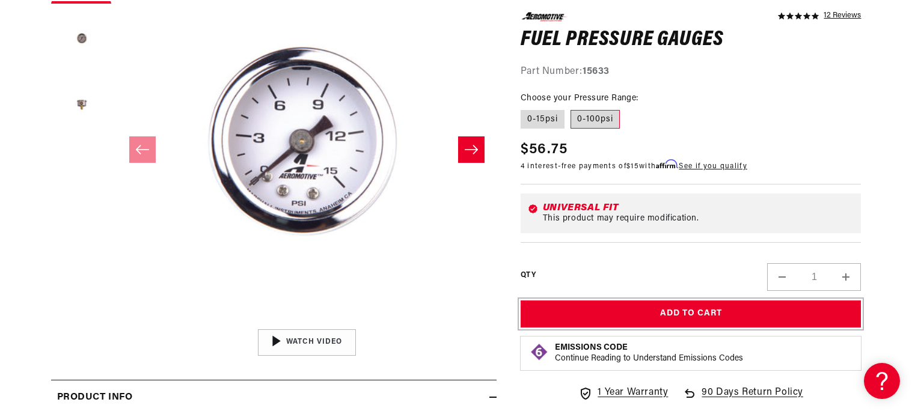
scroll to position [0, 0]
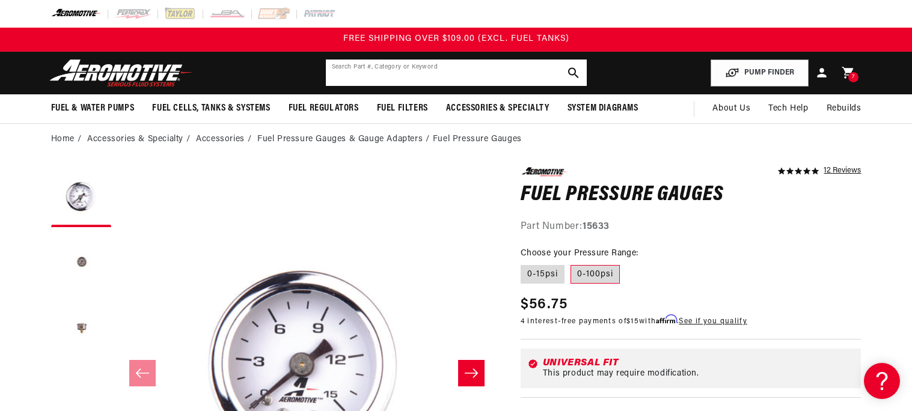
click at [438, 75] on input "text" at bounding box center [456, 73] width 261 height 26
type input "fuel rail"
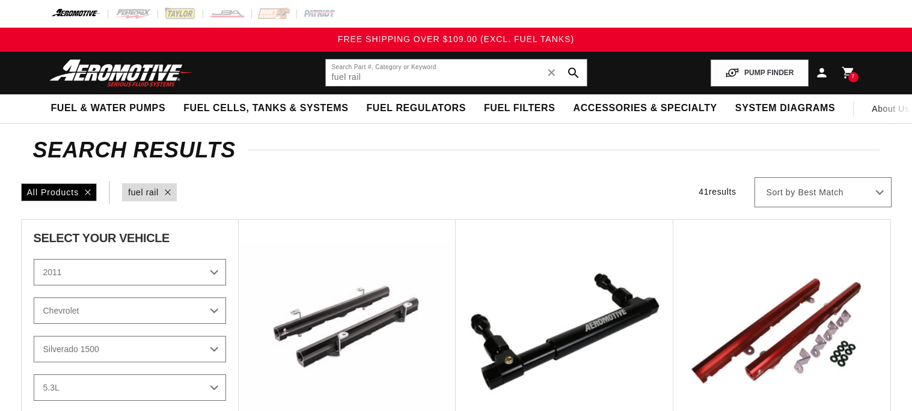
select select "2011"
select select "Silverado-1500"
select select "5.3L"
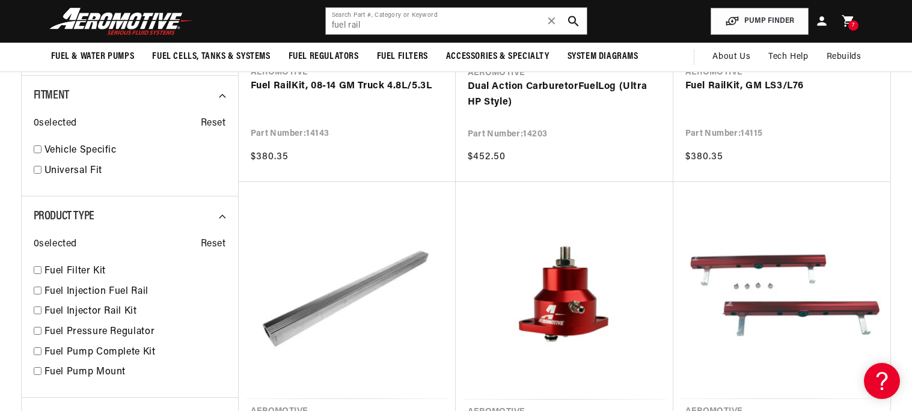
scroll to position [371, 0]
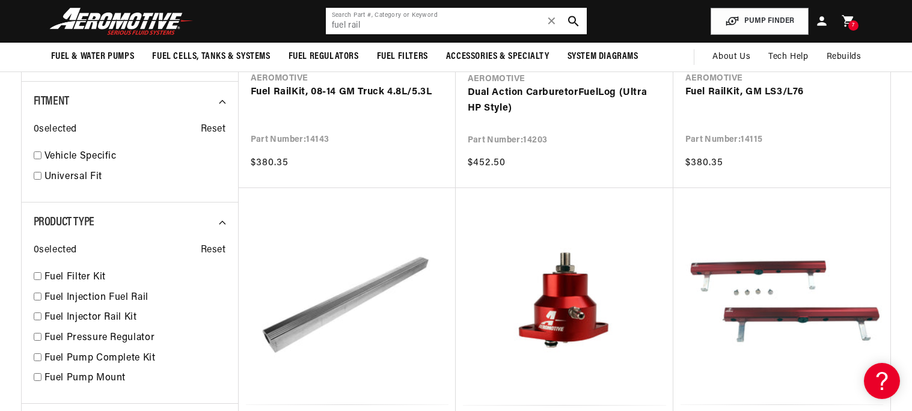
click at [401, 26] on input "fuel rail" at bounding box center [456, 21] width 261 height 26
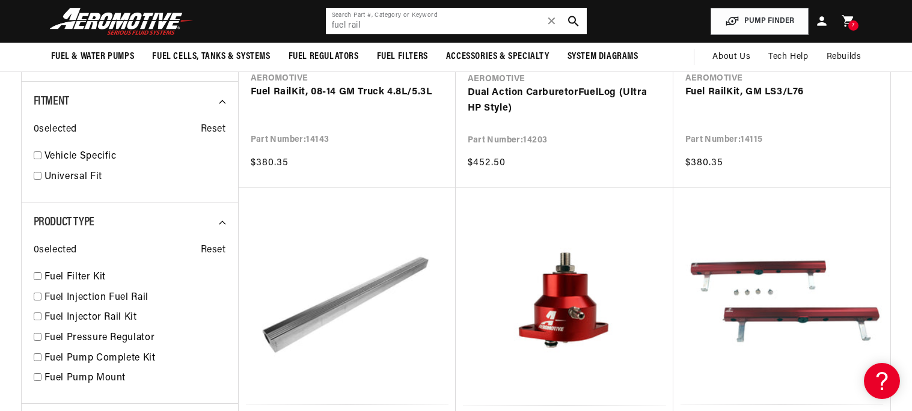
click at [401, 26] on input "fuel rail" at bounding box center [456, 21] width 261 height 26
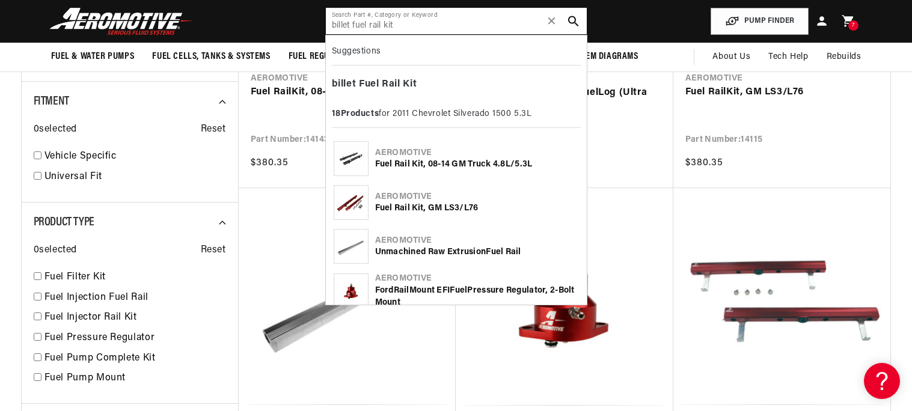
type input "billet fuel rail kit"
click at [441, 198] on div "Aeromotive" at bounding box center [477, 197] width 204 height 12
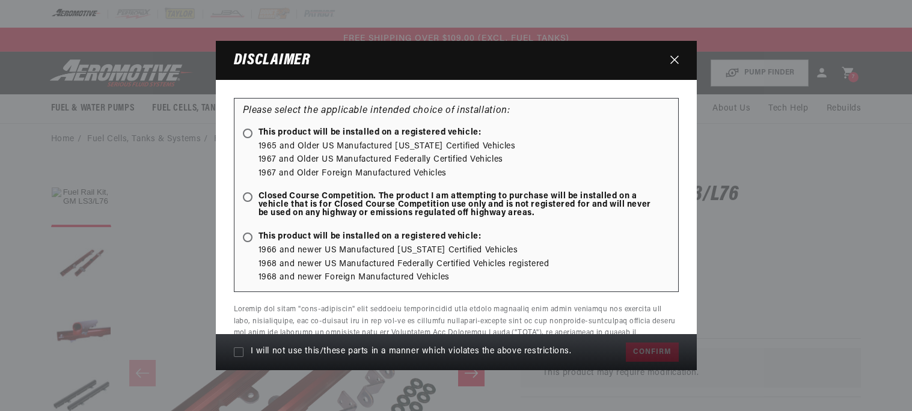
scroll to position [210, 0]
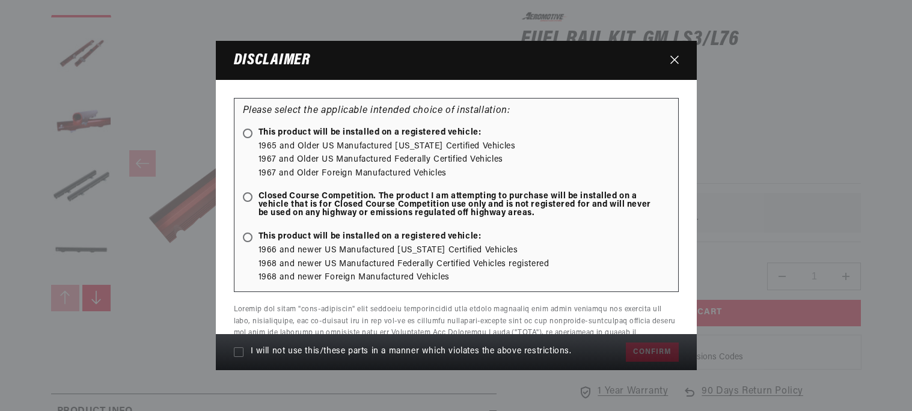
click at [299, 201] on span "Closed Course Competition. The product I am attempting to purchase will be inst…" at bounding box center [450, 204] width 415 height 25
click at [254, 201] on input "Closed Course Competition. The product I am attempting to purchase will be inst…" at bounding box center [250, 198] width 8 height 8
radio input "true"
click at [280, 344] on label "I will not use this/these parts in a manner which violates the above restrictio…" at bounding box center [427, 352] width 387 height 22
click at [243, 347] on input "I will not use this/these parts in a manner which violates the above restrictio…" at bounding box center [239, 352] width 10 height 10
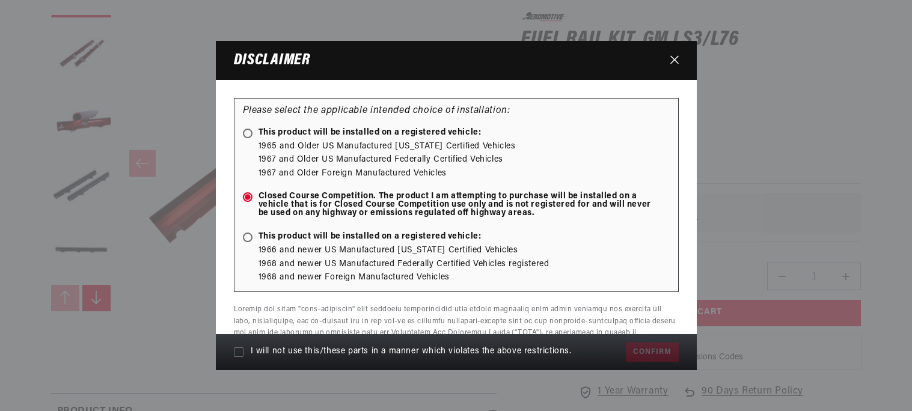
checkbox input "true"
click at [637, 352] on button "Confirm" at bounding box center [652, 352] width 52 height 19
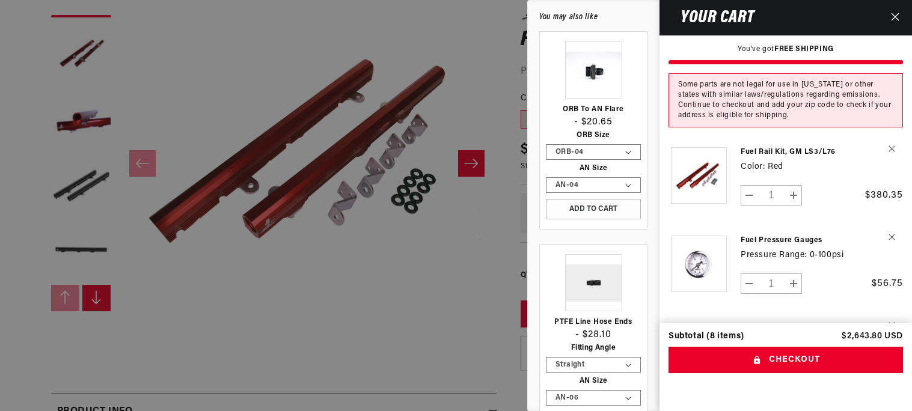
click at [893, 7] on button "Close" at bounding box center [895, 17] width 26 height 35
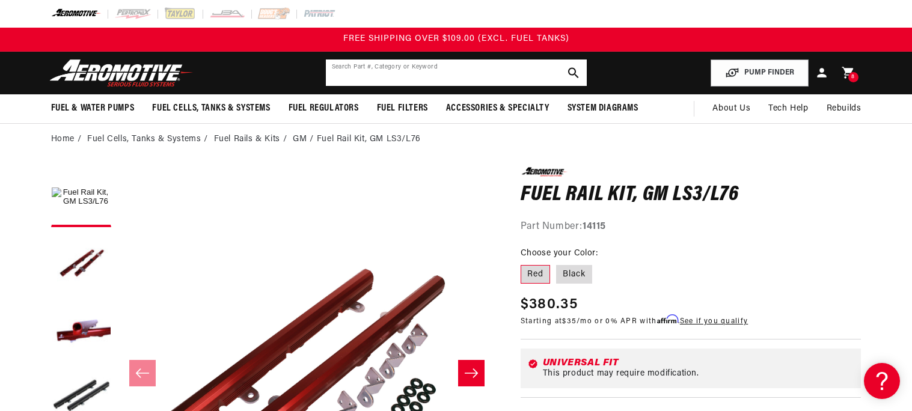
click at [375, 79] on input "text" at bounding box center [456, 73] width 261 height 26
type input "1000cc fuel injectors"
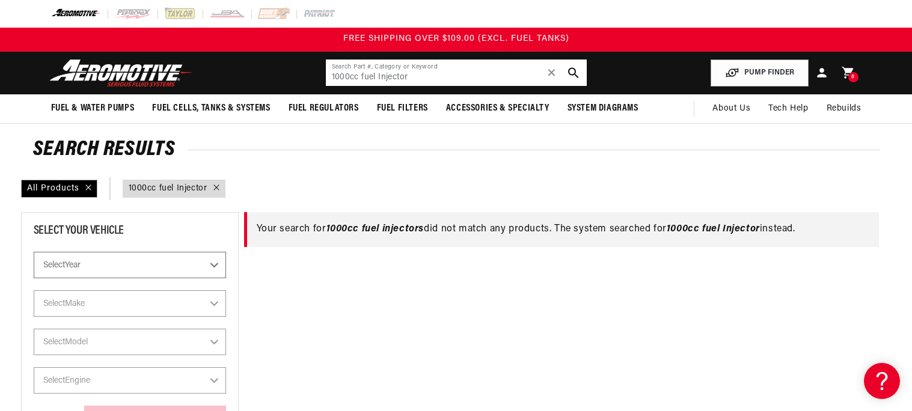
click at [460, 78] on input "1000cc fuel Injector" at bounding box center [456, 73] width 261 height 26
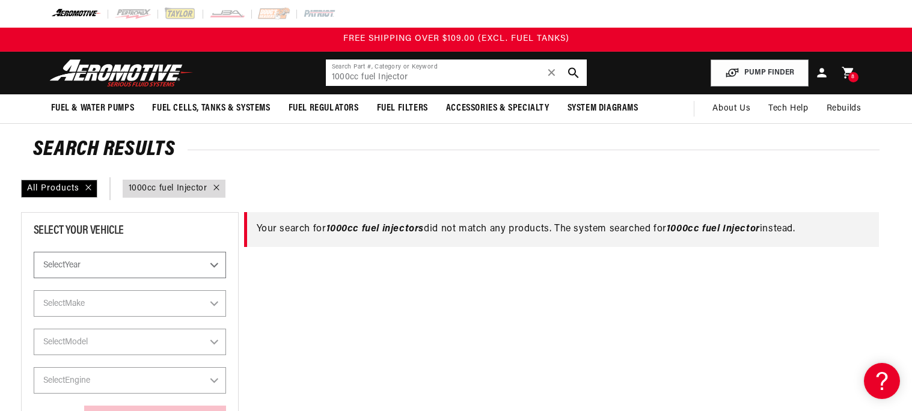
click at [460, 78] on input "1000cc fuel Injector" at bounding box center [456, 73] width 261 height 26
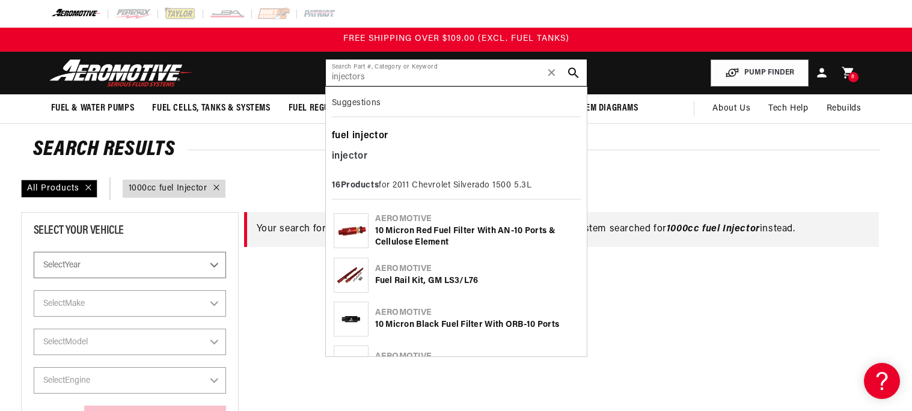
type input "injectors"
click at [379, 141] on div "fuel injector" at bounding box center [456, 136] width 249 height 20
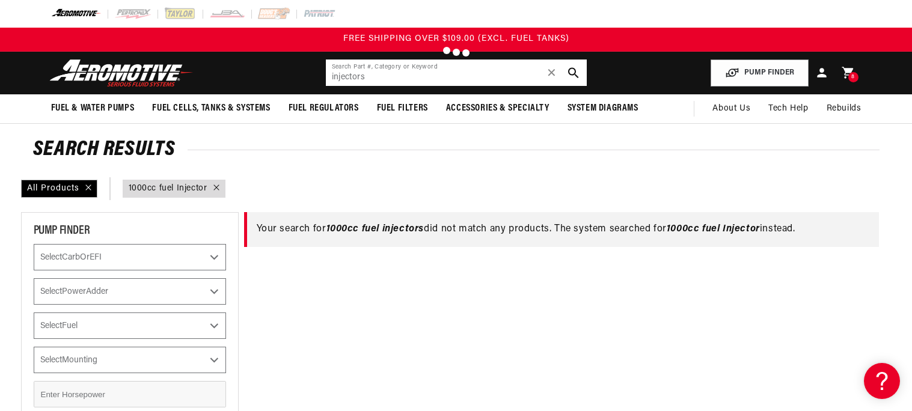
select select "2011"
select select "Chevrolet"
select select "Silverado-1500"
select select "5.3L"
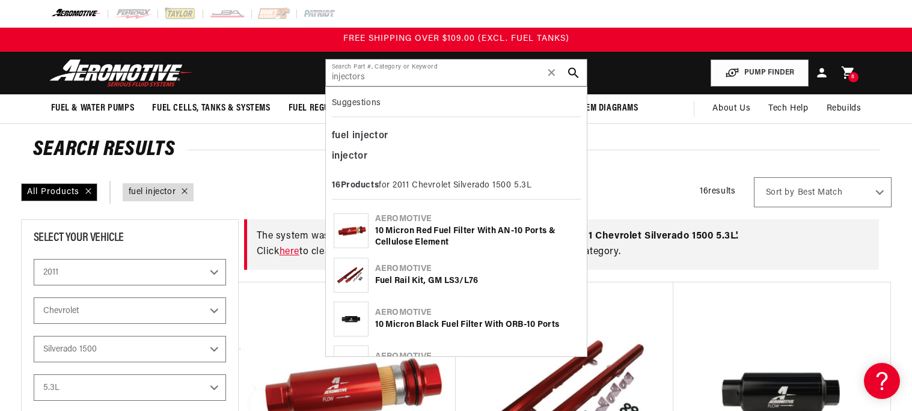
click at [848, 68] on icon at bounding box center [847, 73] width 12 height 13
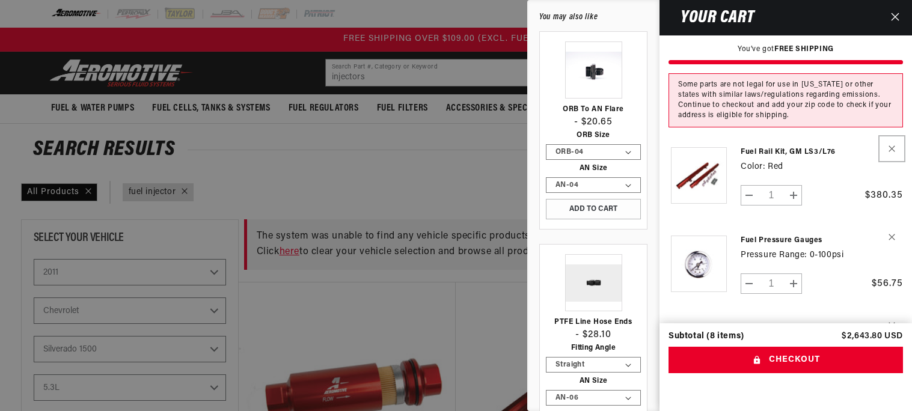
click at [889, 146] on icon "Remove Fuel Rail Kit, GM LS3/L76 - Red" at bounding box center [892, 148] width 7 height 7
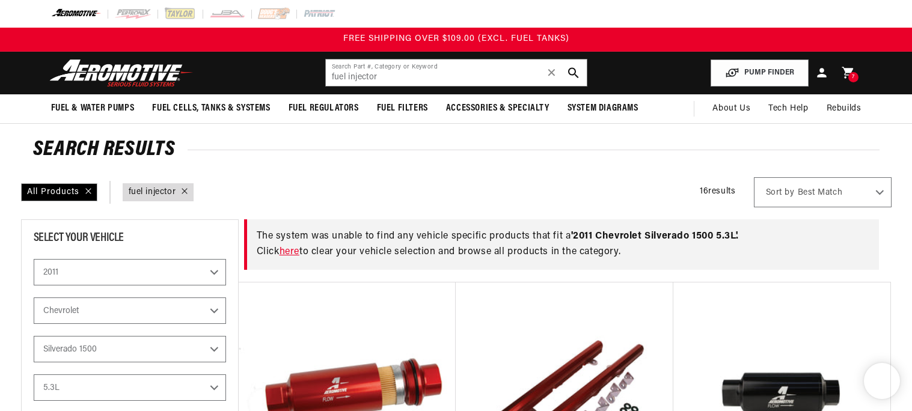
select select "2011"
select select "Silverado-1500"
select select "5.3L"
click at [854, 70] on icon at bounding box center [848, 73] width 16 height 16
